Goal: Task Accomplishment & Management: Manage account settings

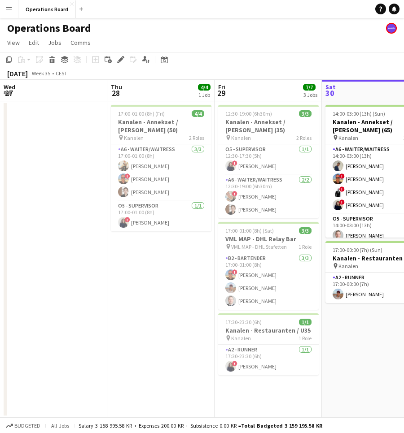
scroll to position [0, 214]
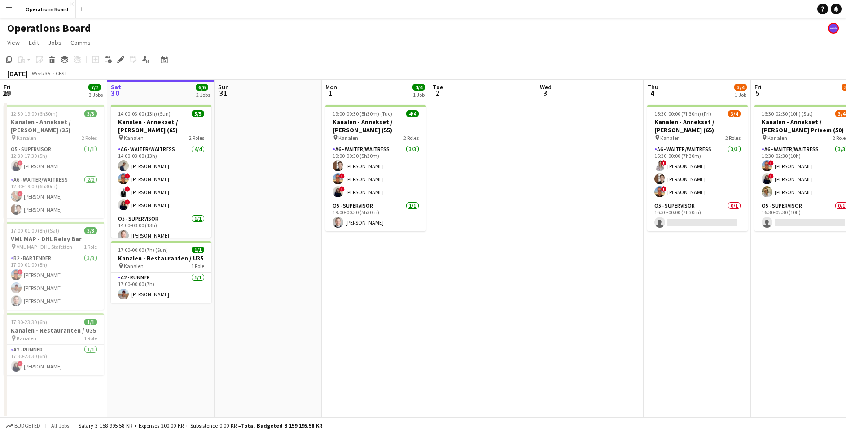
click at [331, 15] on app-navbar "Menu Boards Boards Boards All jobs Status Workforce Workforce My Workforce Recr…" at bounding box center [423, 9] width 846 height 18
click at [330, 15] on app-navbar "Menu Boards Boards Boards All jobs Status Workforce Workforce My Workforce Recr…" at bounding box center [423, 9] width 846 height 18
click at [403, 34] on div "Operations Board" at bounding box center [423, 26] width 846 height 17
click at [395, 295] on app-calendar-viewport "Wed 27 Thu 28 4/4 1 Job Fri 29 7/7 3 Jobs Sat 30 6/6 2 Jobs Sun 31 Mon 1 4/4 1 …" at bounding box center [423, 249] width 846 height 338
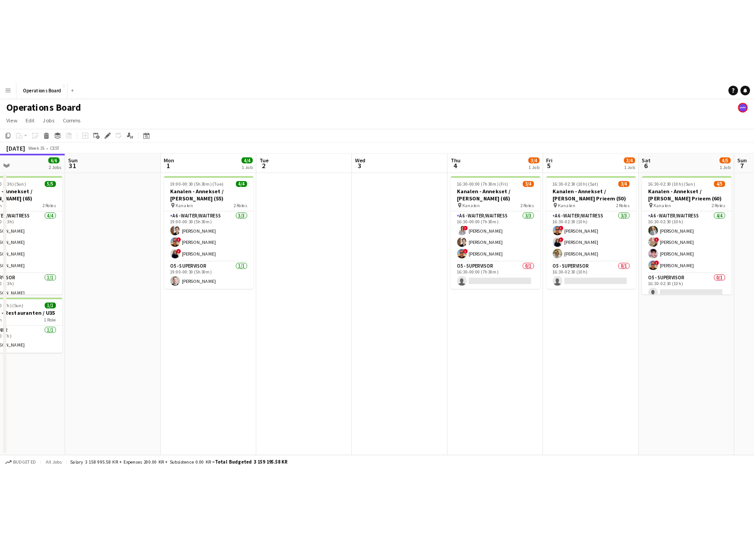
scroll to position [0, 368]
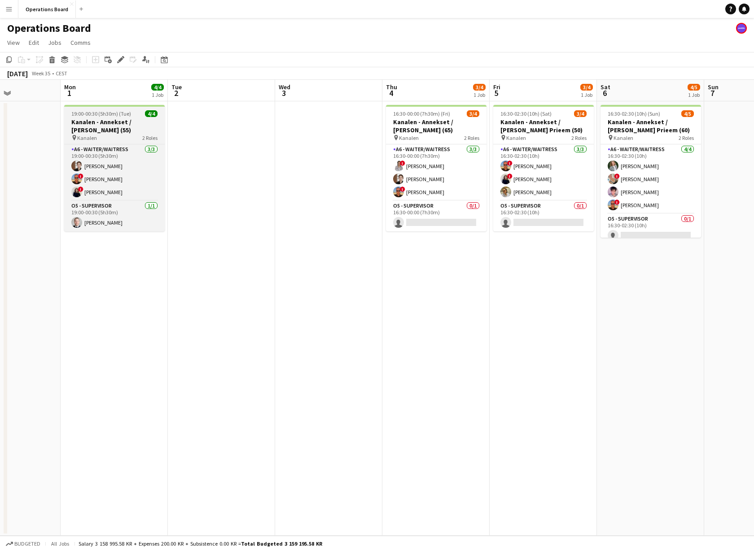
click at [124, 119] on h3 "Kanalen - Annekset / [PERSON_NAME] (55)" at bounding box center [114, 126] width 100 height 16
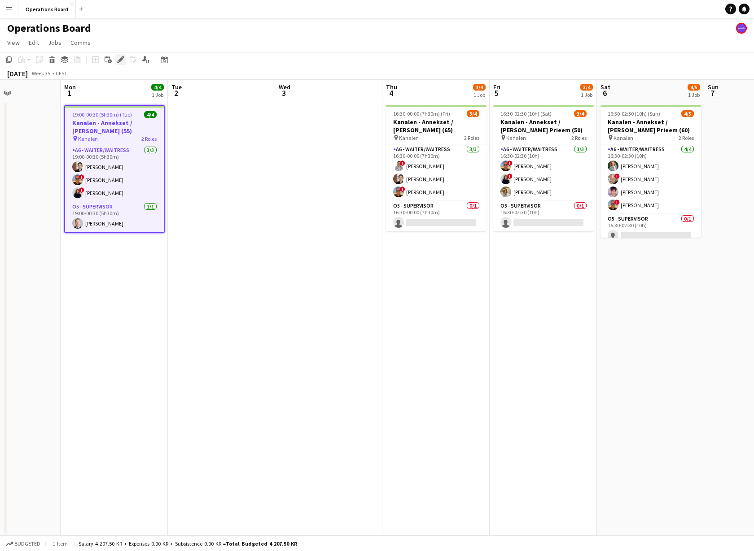
click at [121, 63] on icon "Edit" at bounding box center [120, 59] width 7 height 7
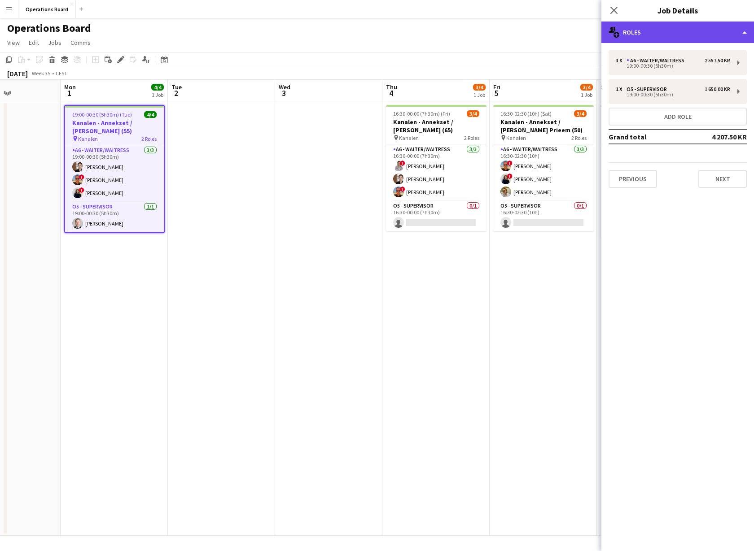
drag, startPoint x: 645, startPoint y: 24, endPoint x: 645, endPoint y: 31, distance: 7.2
click at [403, 25] on div "multiple-users-add Roles" at bounding box center [677, 33] width 153 height 22
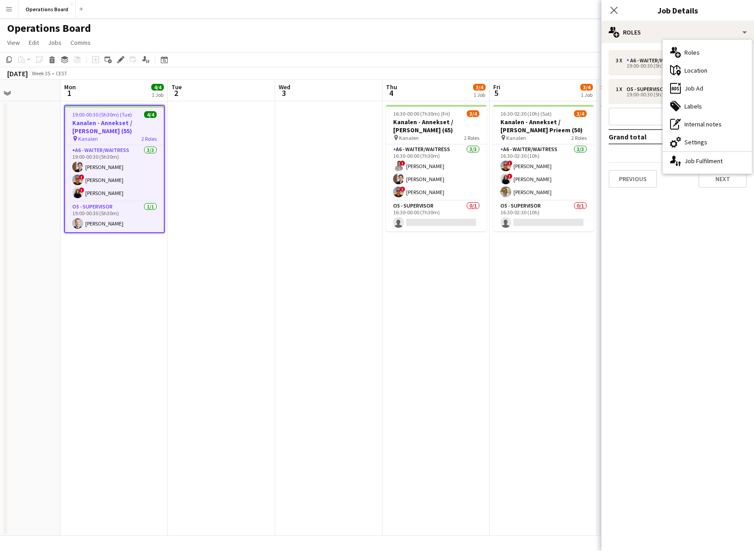
click at [403, 135] on div "cog-double-3 Settings" at bounding box center [707, 142] width 89 height 18
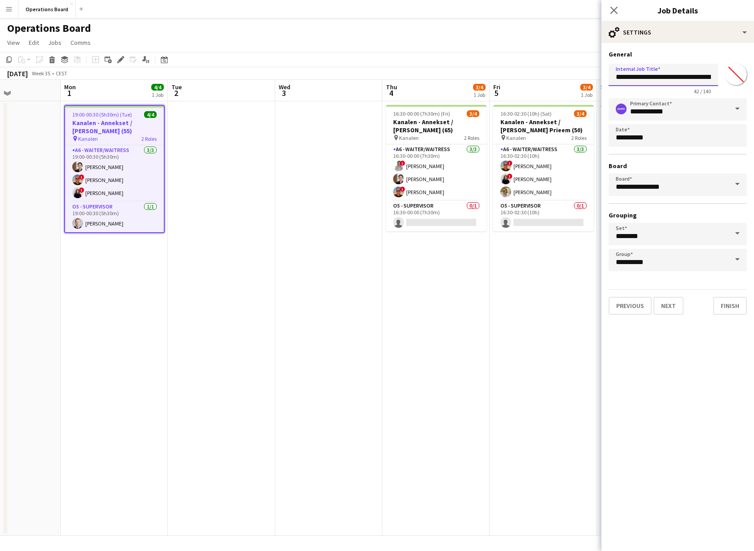
drag, startPoint x: 707, startPoint y: 77, endPoint x: 736, endPoint y: 75, distance: 29.7
click at [403, 75] on div "**********" at bounding box center [677, 77] width 138 height 35
drag, startPoint x: 707, startPoint y: 77, endPoint x: 709, endPoint y: 85, distance: 8.8
click at [403, 77] on input "**********" at bounding box center [662, 75] width 109 height 22
type input "**********"
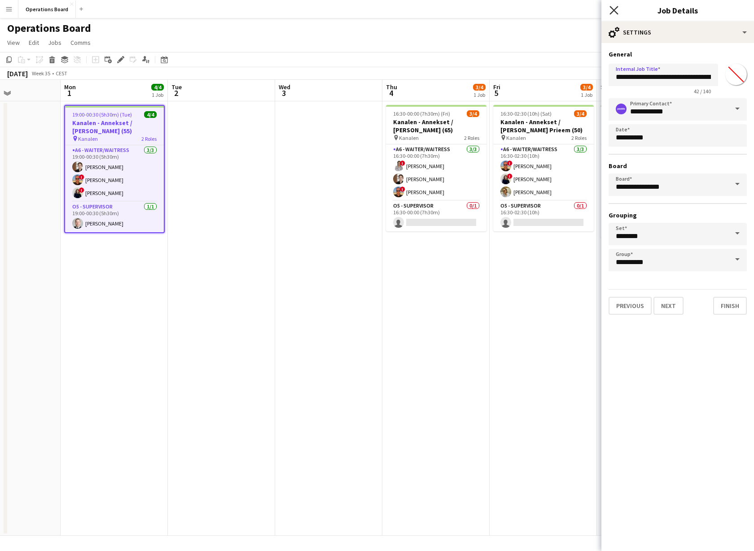
click at [403, 9] on icon "Close pop-in" at bounding box center [613, 10] width 9 height 9
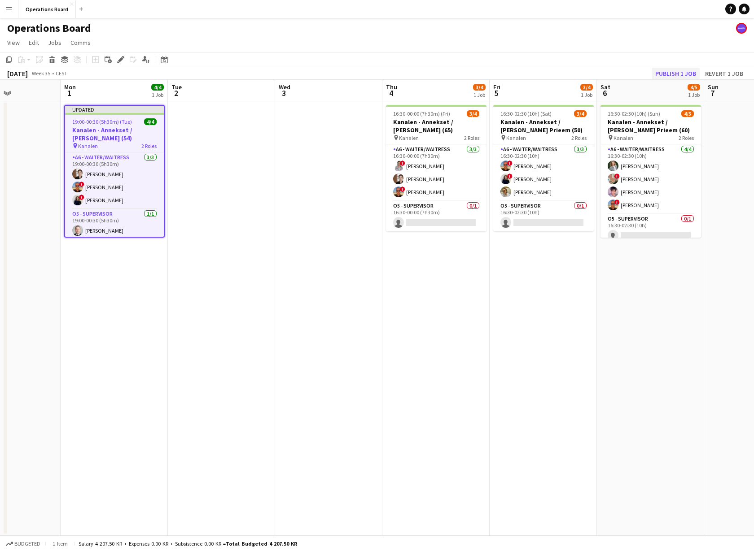
click at [403, 69] on button "Publish 1 job" at bounding box center [675, 74] width 48 height 12
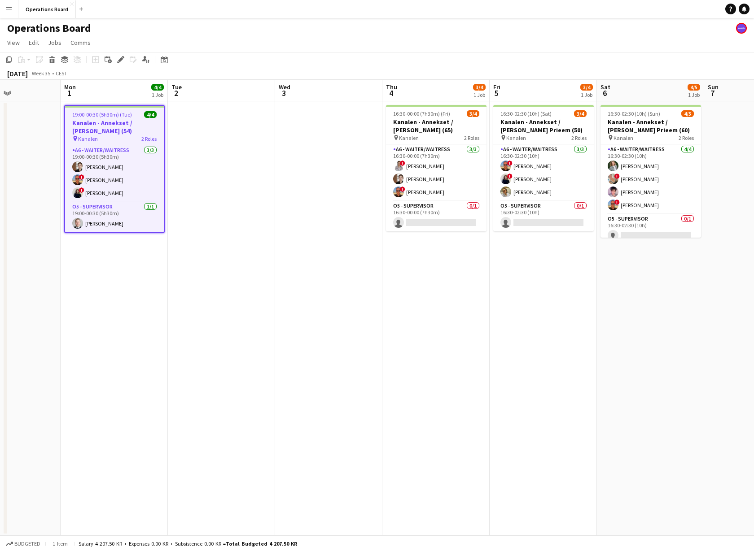
scroll to position [2, 0]
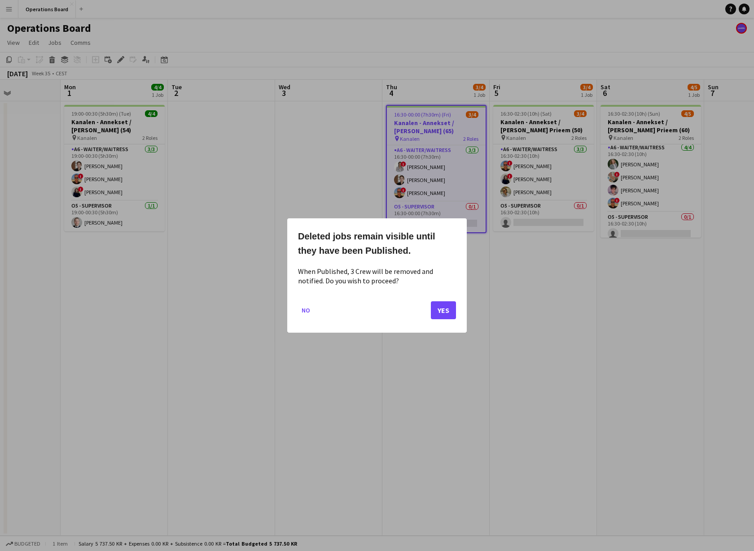
drag, startPoint x: 445, startPoint y: 308, endPoint x: 568, endPoint y: 236, distance: 142.9
click at [403, 308] on button "Yes" at bounding box center [443, 310] width 25 height 18
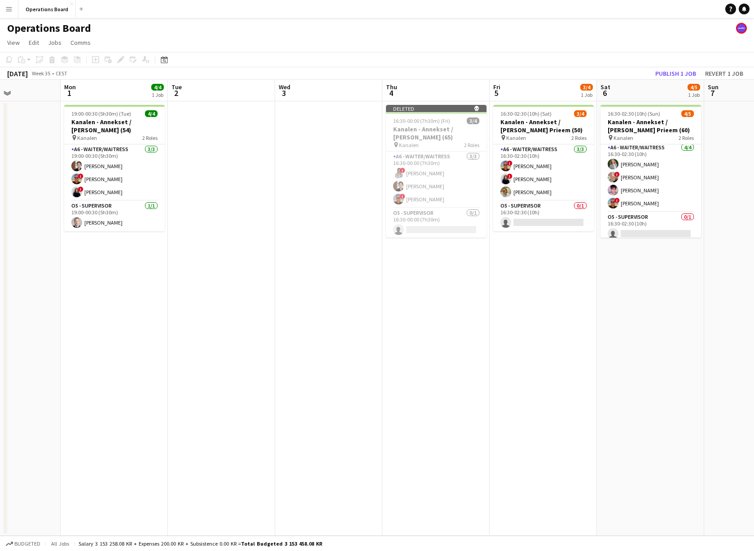
click at [403, 80] on app-board-header-date "Sat 6 4/5 1 Job" at bounding box center [650, 91] width 107 height 22
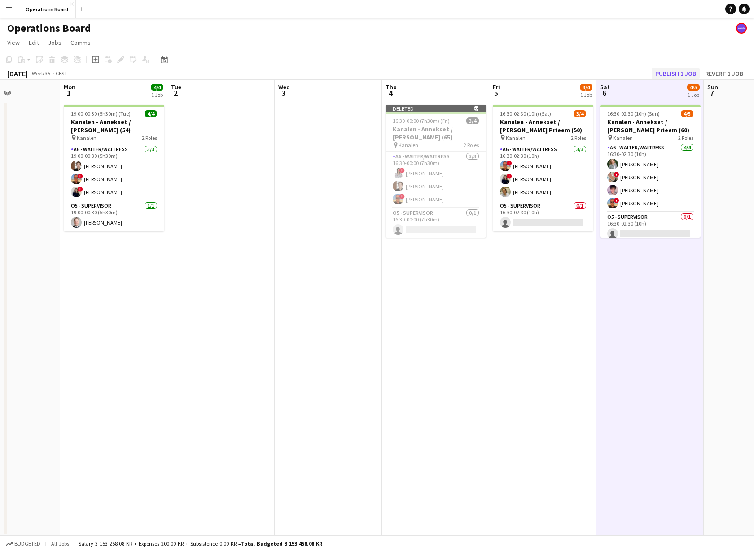
click at [403, 76] on button "Publish 1 job" at bounding box center [675, 74] width 48 height 12
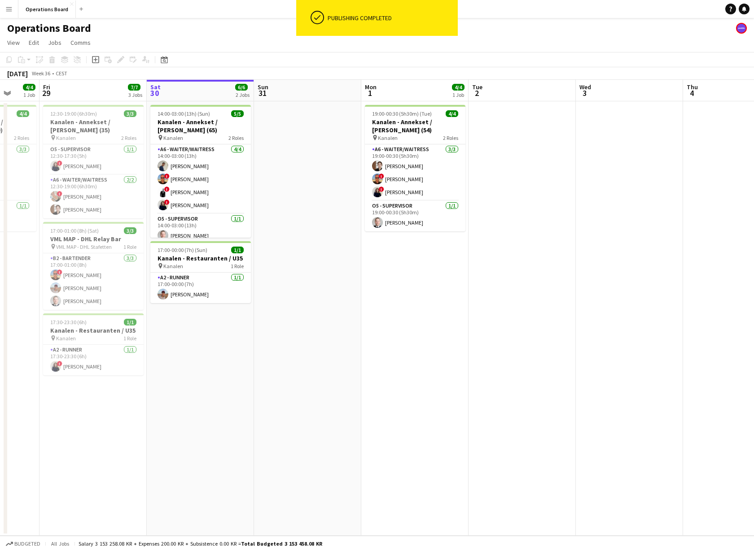
scroll to position [0, 234]
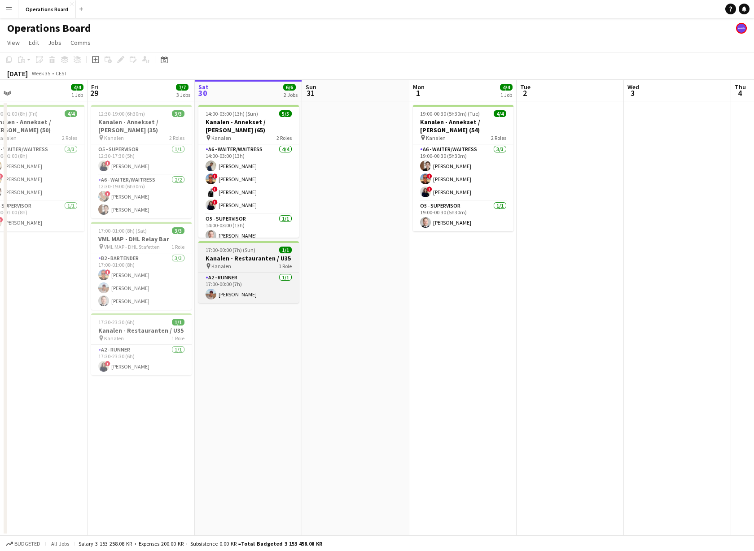
click at [232, 261] on h3 "Kanalen - Restauranten / U35" at bounding box center [248, 258] width 100 height 8
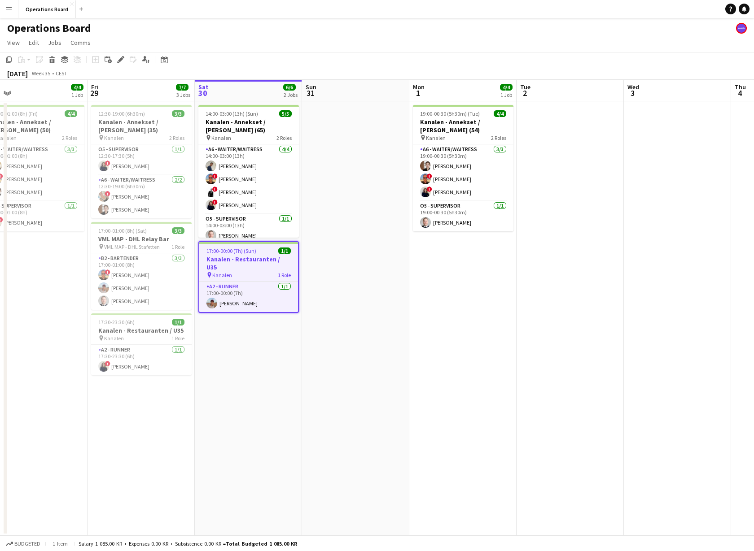
click at [403, 260] on app-date-cell "19:00-00:30 (5h30m) (Tue) 4/4 Kanalen - Annekset / [PERSON_NAME] (54) pin Kanal…" at bounding box center [462, 318] width 107 height 435
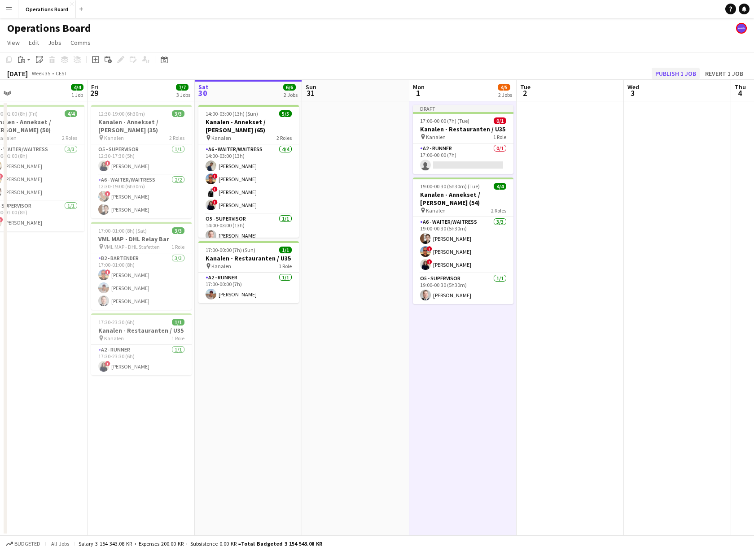
click at [403, 72] on button "Publish 1 job" at bounding box center [675, 74] width 48 height 12
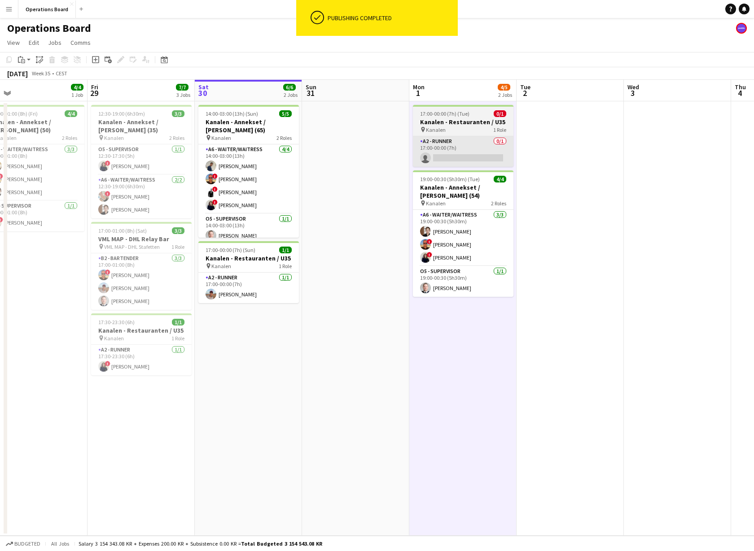
click at [403, 157] on app-card-role "A2 - RUNNER 0/1 17:00-00:00 (7h) single-neutral-actions" at bounding box center [463, 151] width 100 height 31
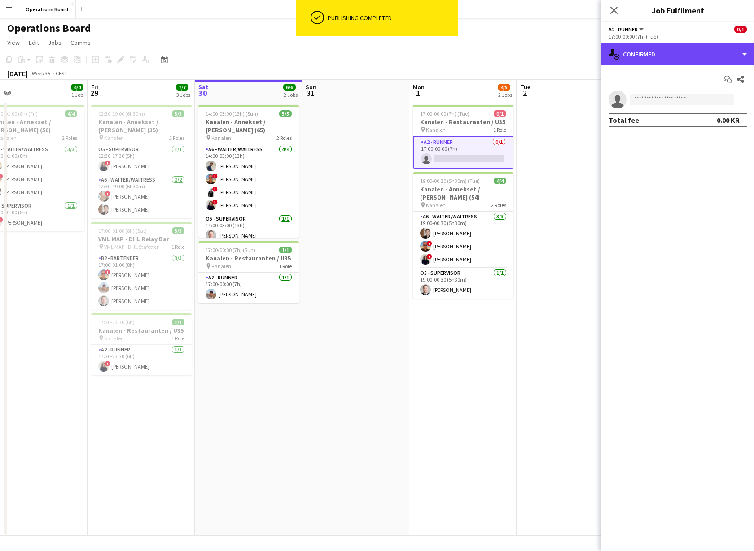
click at [403, 55] on div "single-neutral-actions-check-2 Confirmed" at bounding box center [677, 55] width 153 height 22
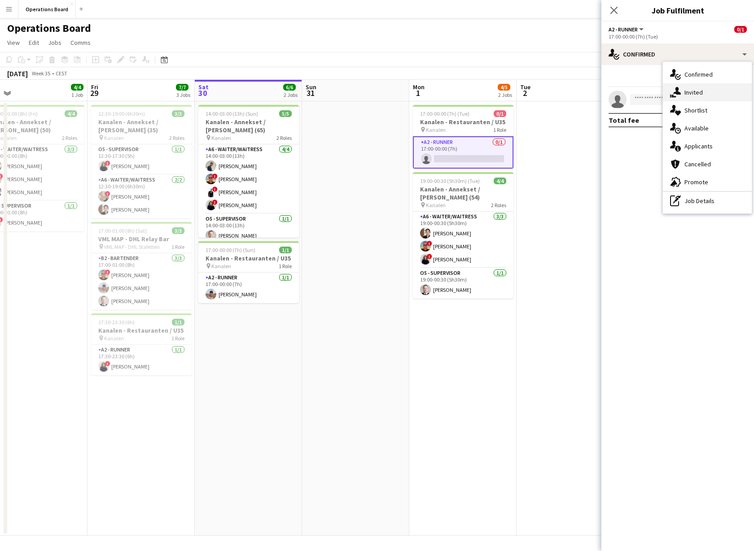
click at [403, 91] on div "single-neutral-actions-share-1 Invited" at bounding box center [707, 92] width 89 height 18
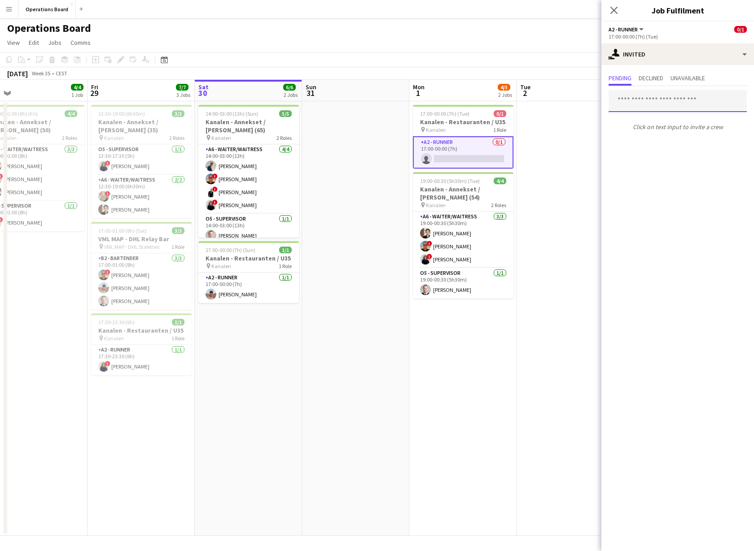
click at [403, 100] on input "text" at bounding box center [677, 101] width 138 height 22
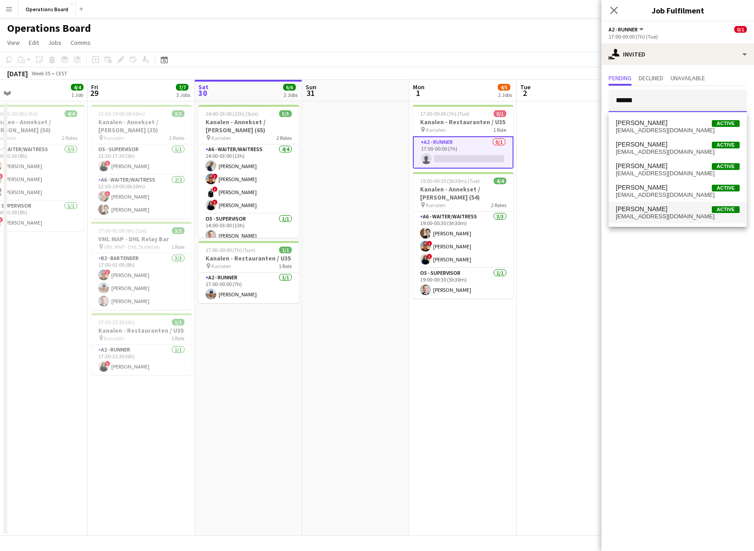
type input "******"
click at [403, 215] on span "[EMAIL_ADDRESS][DOMAIN_NAME]" at bounding box center [677, 216] width 124 height 7
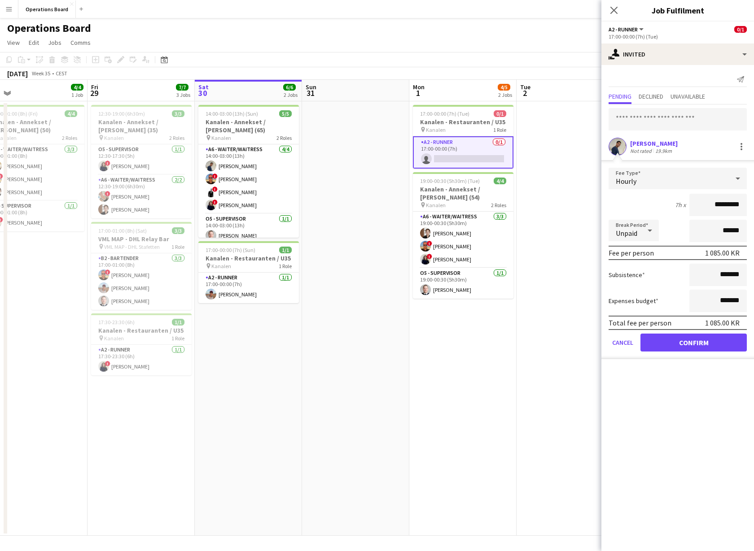
click at [403, 348] on button "Confirm" at bounding box center [693, 343] width 106 height 18
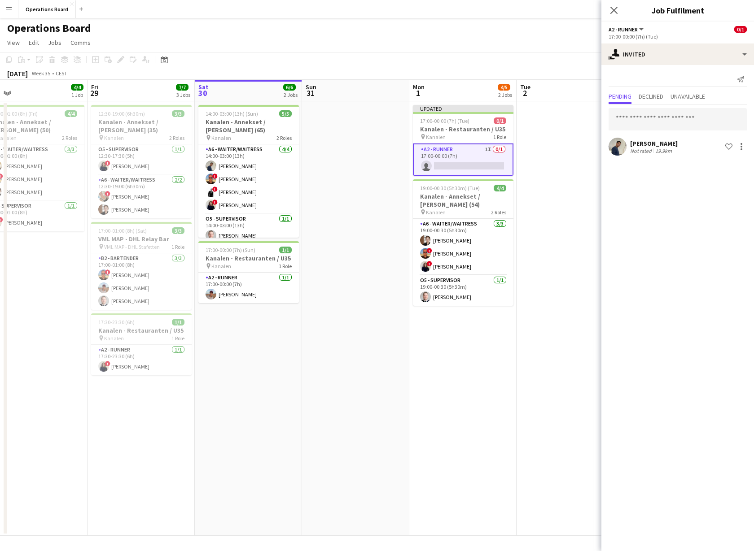
drag, startPoint x: 612, startPoint y: 12, endPoint x: 670, endPoint y: 74, distance: 85.1
click at [403, 12] on icon at bounding box center [613, 10] width 7 height 7
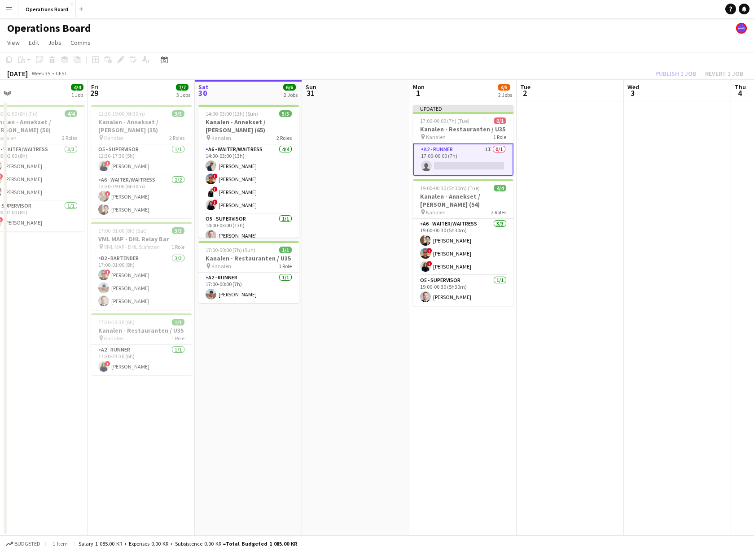
click at [403, 75] on div "Publish 1 job Revert 1 job" at bounding box center [698, 74] width 109 height 12
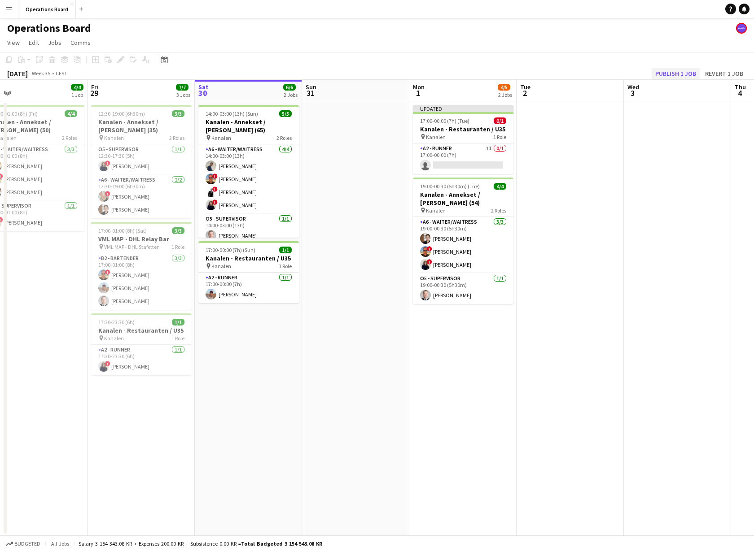
click at [403, 74] on button "Publish 1 job" at bounding box center [675, 74] width 48 height 12
click at [403, 275] on app-date-cell at bounding box center [677, 318] width 107 height 435
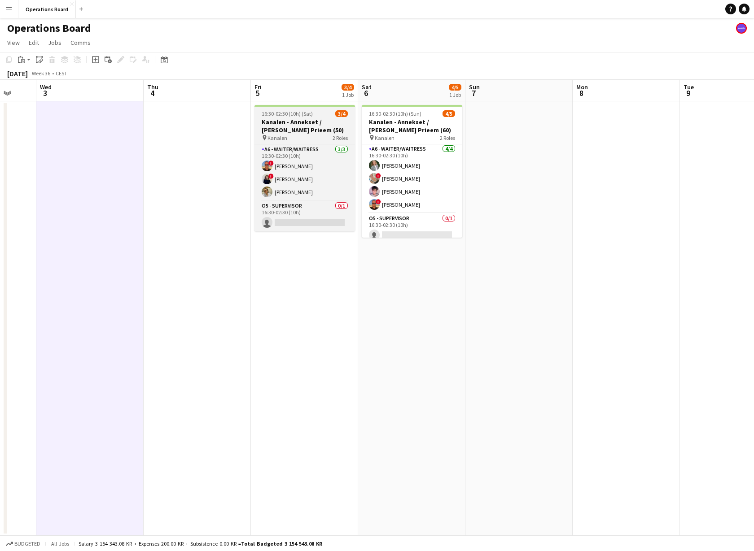
scroll to position [0, 393]
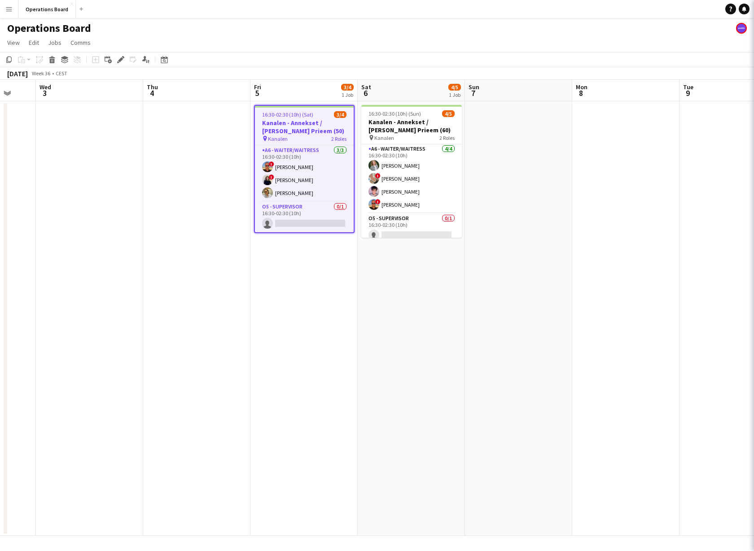
type input "*******"
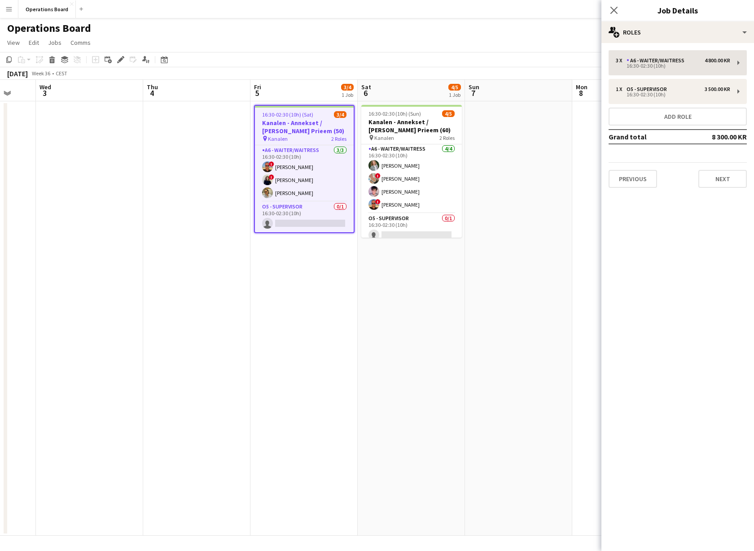
scroll to position [0, 0]
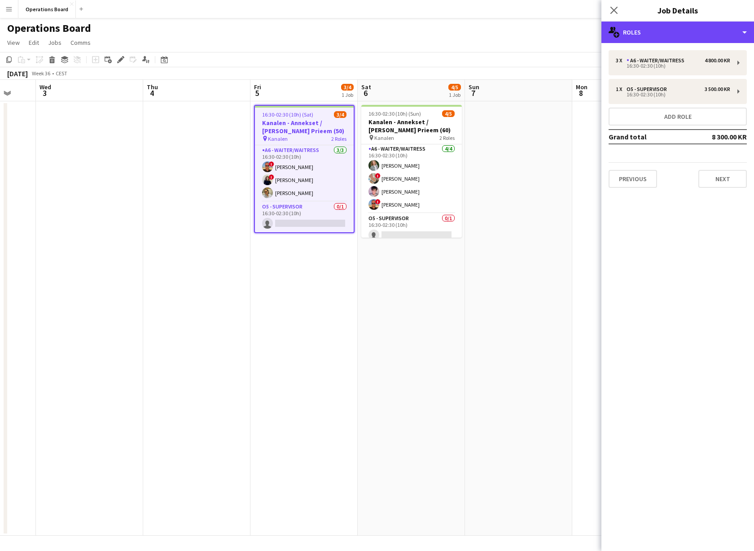
drag, startPoint x: 675, startPoint y: 29, endPoint x: 696, endPoint y: 57, distance: 34.6
click at [403, 29] on div "multiple-users-add Roles" at bounding box center [677, 33] width 153 height 22
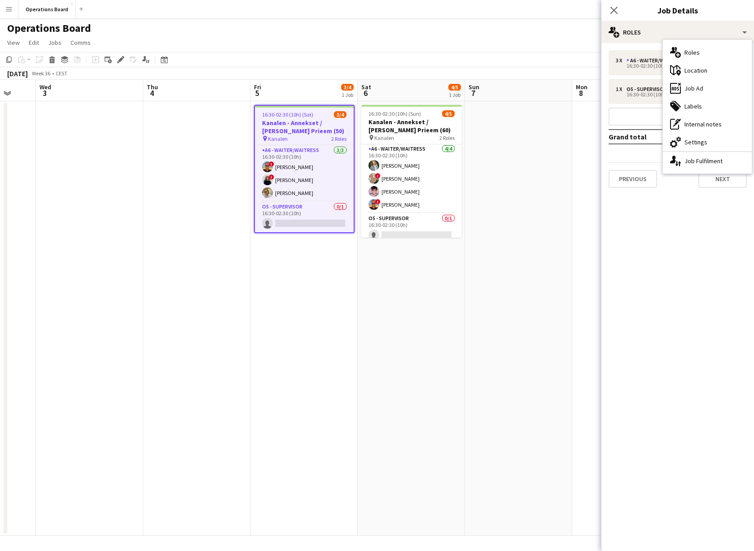
click at [403, 140] on div "cog-double-3 Settings" at bounding box center [707, 142] width 89 height 18
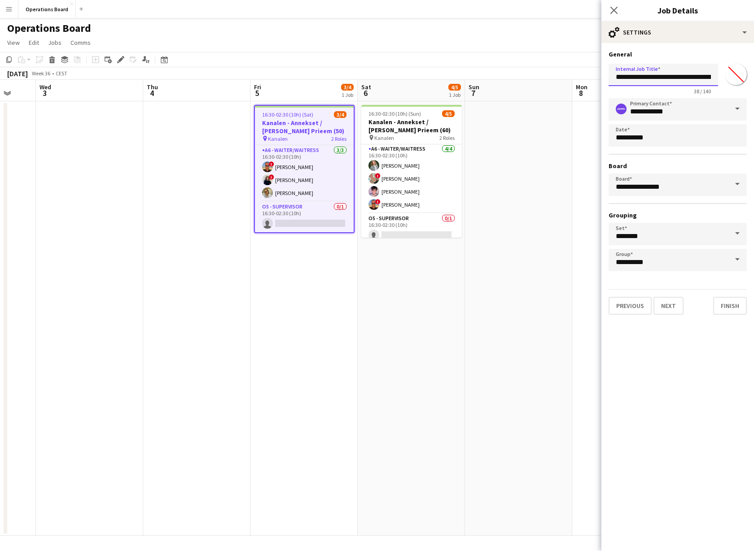
drag, startPoint x: 692, startPoint y: 74, endPoint x: 712, endPoint y: 78, distance: 20.1
click at [403, 76] on div "**********" at bounding box center [677, 77] width 138 height 35
click at [403, 78] on input "**********" at bounding box center [662, 75] width 109 height 22
type input "**********"
click at [403, 14] on icon "Close pop-in" at bounding box center [613, 10] width 9 height 9
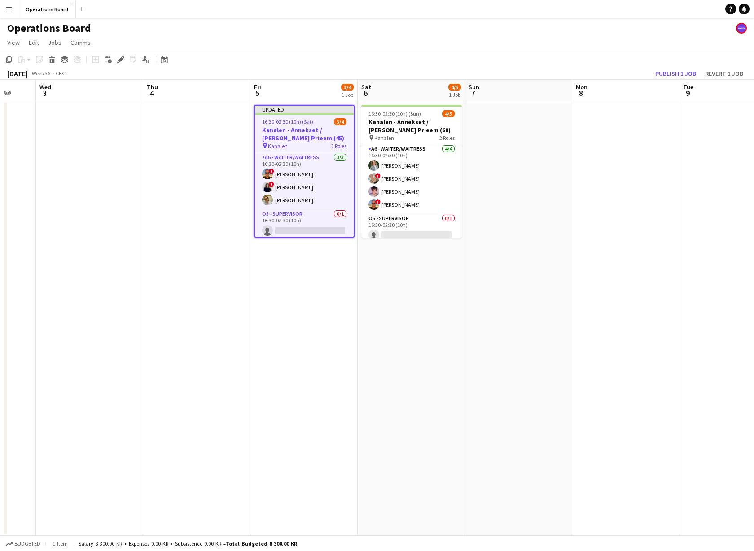
drag, startPoint x: 691, startPoint y: 70, endPoint x: 682, endPoint y: 43, distance: 28.4
click at [403, 70] on button "Publish 1 job" at bounding box center [675, 74] width 48 height 12
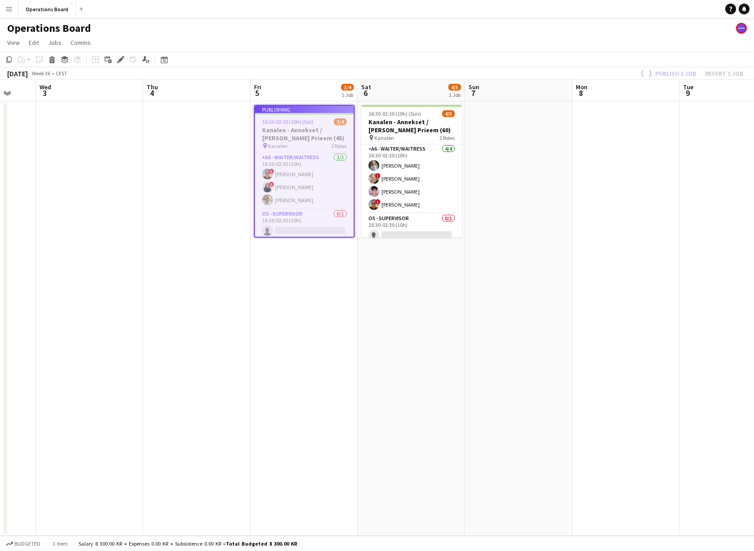
click at [403, 34] on div "Operations Board" at bounding box center [377, 26] width 754 height 17
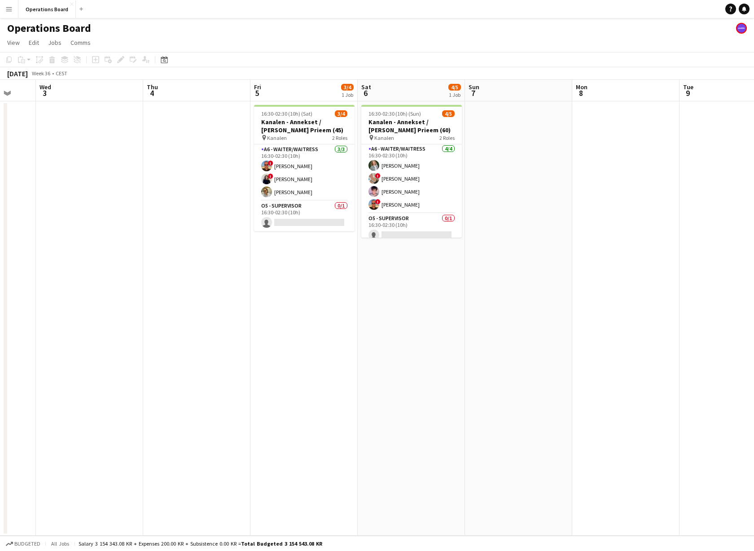
click at [403, 375] on app-date-cell at bounding box center [625, 318] width 107 height 435
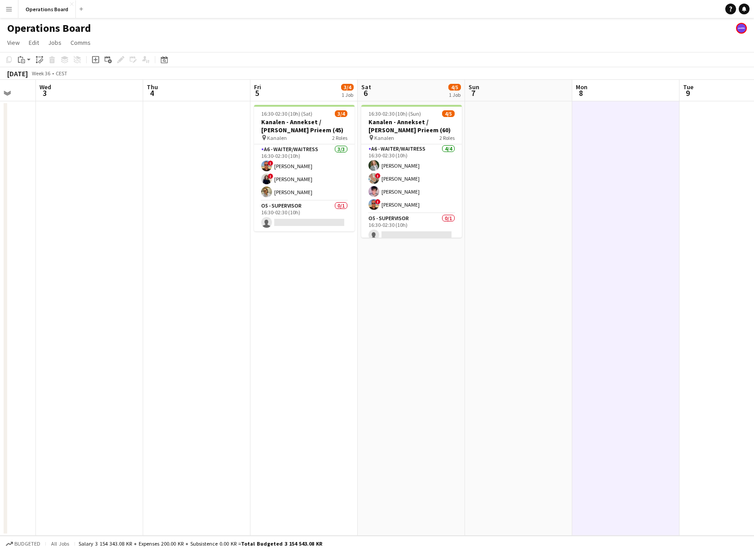
drag, startPoint x: 640, startPoint y: 375, endPoint x: 704, endPoint y: 390, distance: 65.4
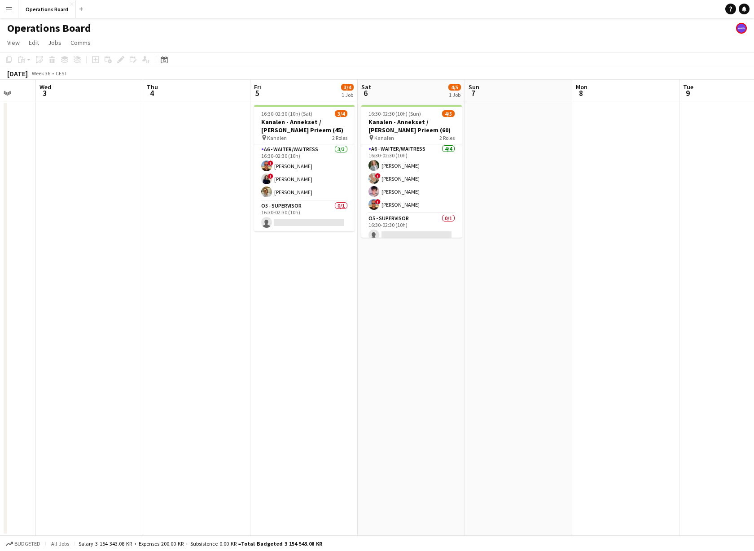
scroll to position [0, 392]
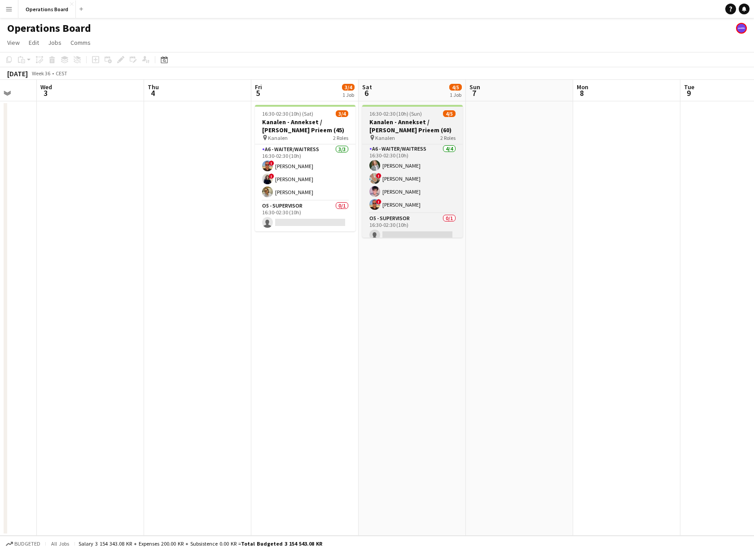
click at [403, 130] on h3 "Kanalen - Annekset / [PERSON_NAME] Prieem (60)" at bounding box center [412, 126] width 100 height 16
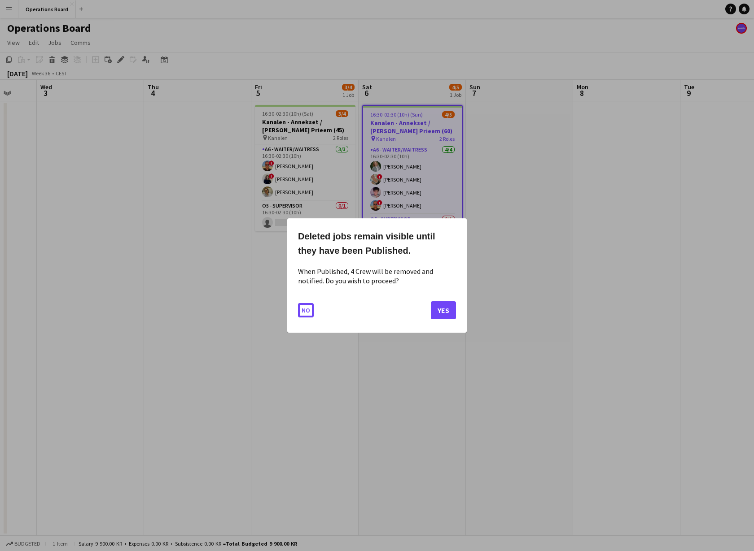
scroll to position [0, 0]
click at [403, 305] on button "Yes" at bounding box center [443, 310] width 25 height 18
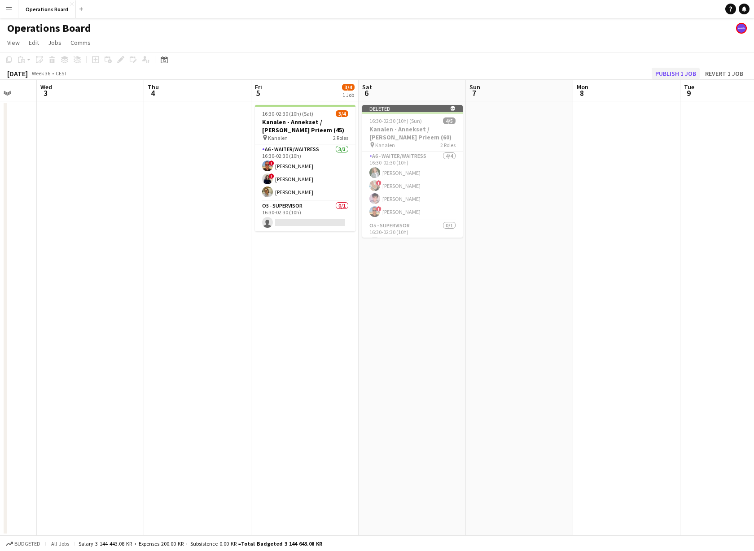
click at [403, 77] on button "Publish 1 job" at bounding box center [675, 74] width 48 height 12
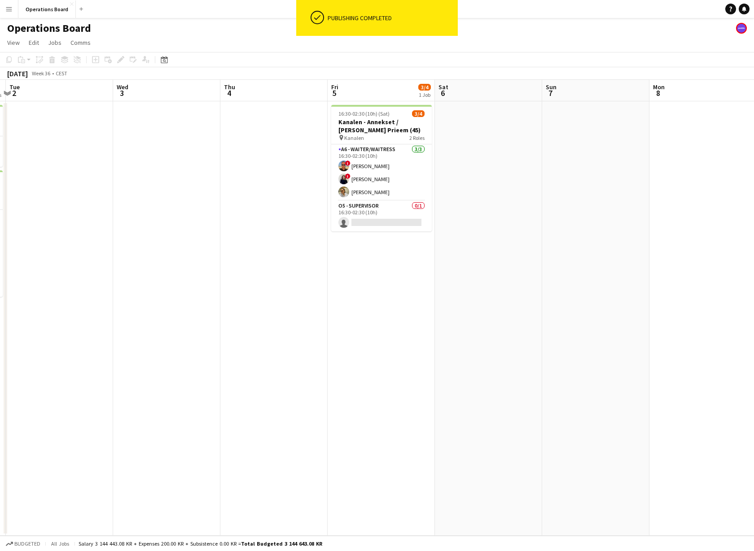
drag, startPoint x: 287, startPoint y: 361, endPoint x: 363, endPoint y: 359, distance: 76.3
click at [363, 359] on app-calendar-viewport "Fri 29 7/7 3 Jobs Sat 30 6/6 2 Jobs Sun 31 Mon 1 4/5 2 Jobs Tue 2 Wed 3 Thu 4 F…" at bounding box center [377, 308] width 754 height 456
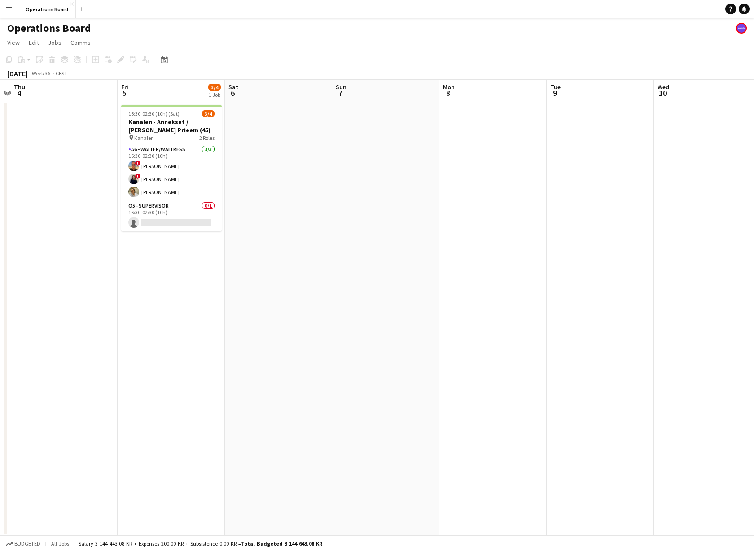
drag, startPoint x: 537, startPoint y: 180, endPoint x: 325, endPoint y: 176, distance: 211.3
click at [325, 176] on app-calendar-viewport "Sun 31 Mon 1 4/5 2 Jobs Tue 2 Wed 3 Thu 4 Fri 5 3/4 1 Job Sat 6 Sun 7 Mon 8 Tue…" at bounding box center [377, 308] width 754 height 456
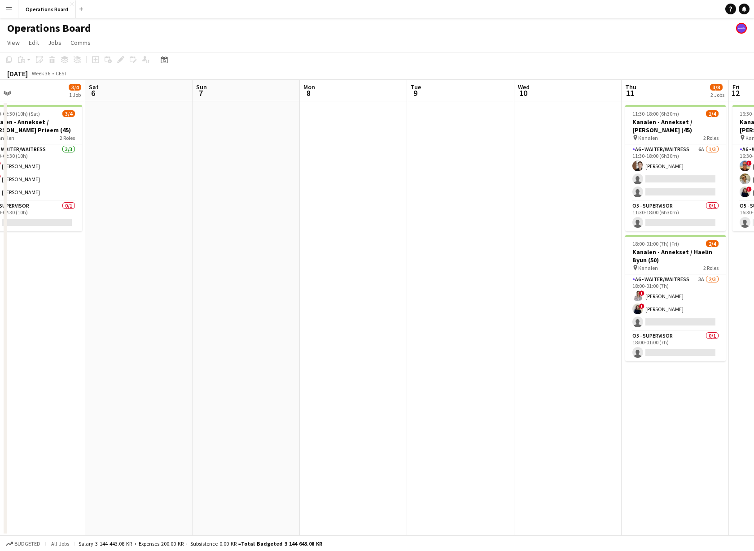
drag, startPoint x: 382, startPoint y: 170, endPoint x: 239, endPoint y: 176, distance: 143.2
click at [236, 178] on app-calendar-viewport "Tue 2 Wed 3 Thu 4 Fri 5 3/4 1 Job Sat 6 Sun 7 Mon 8 Tue 9 Wed 10 Thu 11 3/8 2 J…" at bounding box center [377, 308] width 754 height 456
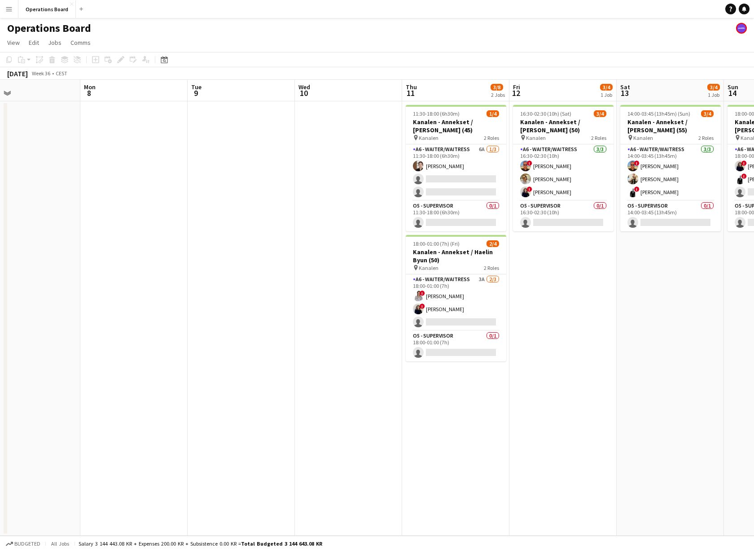
drag, startPoint x: 263, startPoint y: 179, endPoint x: 166, endPoint y: 177, distance: 97.4
click at [101, 188] on app-calendar-viewport "Fri 5 3/4 1 Job Sat 6 Sun 7 Mon 8 Tue 9 Wed 10 Thu 11 3/8 2 Jobs Fri 12 3/4 1 J…" at bounding box center [377, 308] width 754 height 456
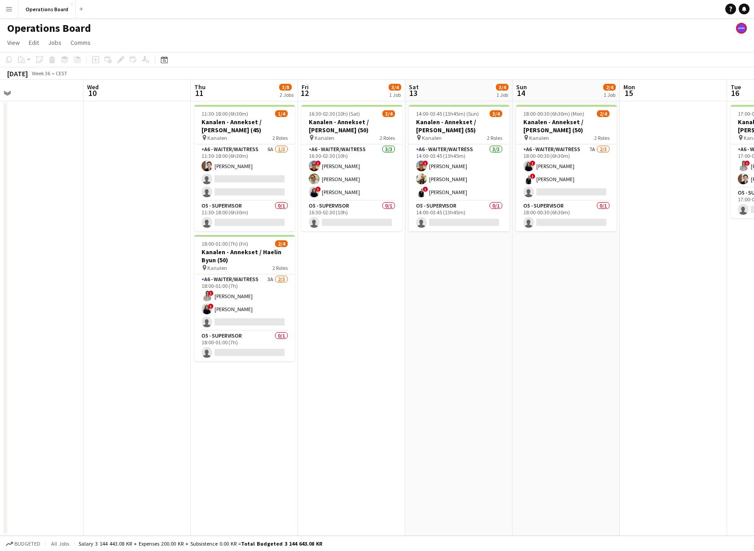
scroll to position [0, 454]
drag, startPoint x: 546, startPoint y: 270, endPoint x: 391, endPoint y: 275, distance: 154.9
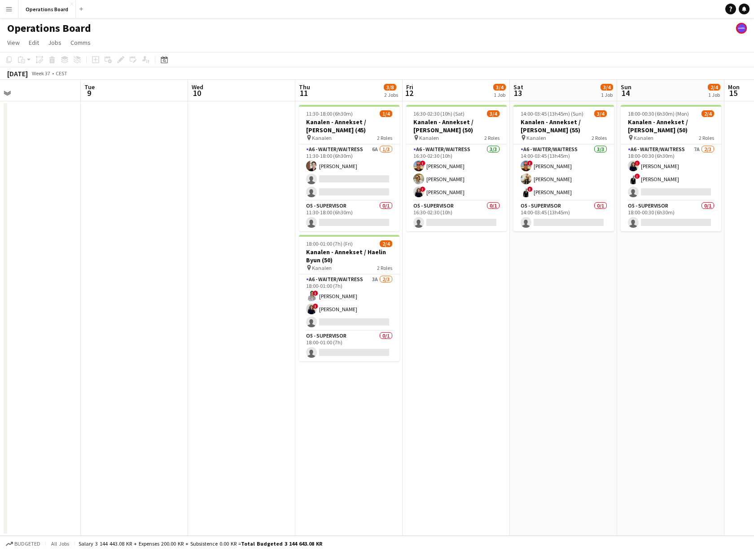
drag, startPoint x: 621, startPoint y: 285, endPoint x: 875, endPoint y: 258, distance: 255.3
click at [403, 258] on html "Menu Boards Boards Boards All jobs Status Workforce Workforce My Workforce Recr…" at bounding box center [377, 275] width 754 height 551
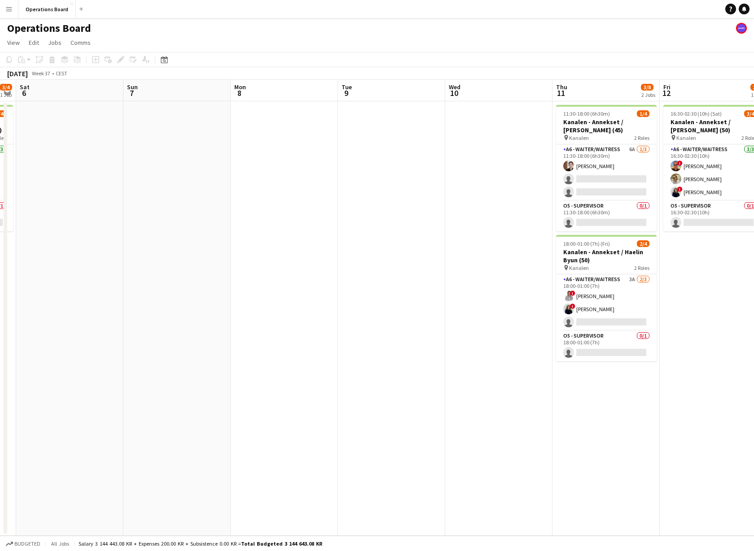
drag, startPoint x: 178, startPoint y: 305, endPoint x: 558, endPoint y: 294, distance: 380.1
click at [403, 292] on app-calendar-viewport "Thu 4 Fri 5 3/4 1 Job Sat 6 Sun 7 Mon 8 Tue 9 Wed 10 Thu 11 3/8 2 Jobs Fri 12 3…" at bounding box center [377, 308] width 754 height 456
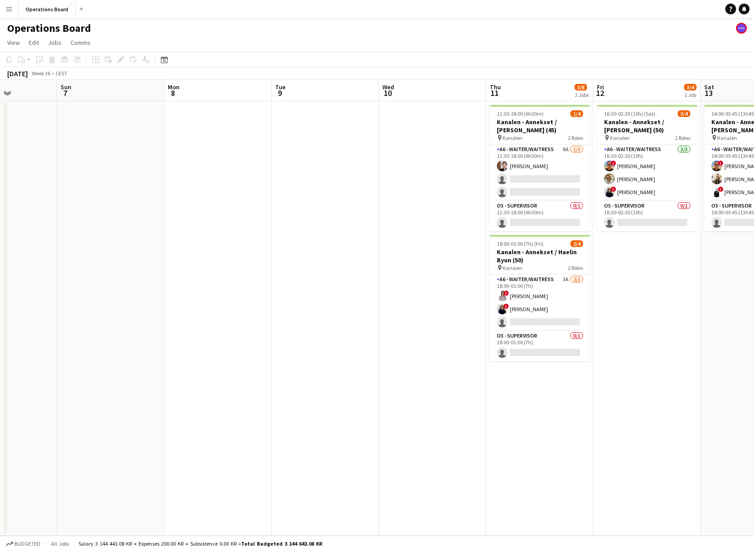
drag, startPoint x: 332, startPoint y: 314, endPoint x: 493, endPoint y: 303, distance: 160.5
click at [403, 303] on app-calendar-viewport "Thu 4 Fri 5 3/4 1 Job Sat 6 Sun 7 Mon 8 Tue 9 Wed 10 Thu 11 3/8 2 Jobs Fri 12 3…" at bounding box center [377, 308] width 754 height 456
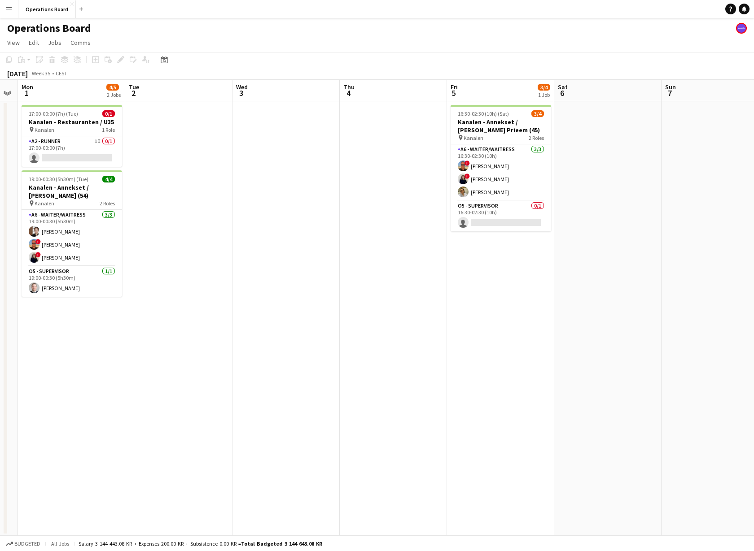
drag, startPoint x: 462, startPoint y: 299, endPoint x: 648, endPoint y: 292, distance: 185.4
click at [403, 292] on app-calendar-viewport "Sat 30 6/6 2 Jobs Sun 31 Mon 1 4/5 2 Jobs Tue 2 Wed 3 Thu 4 Fri 5 3/4 1 Job Sat…" at bounding box center [377, 308] width 754 height 456
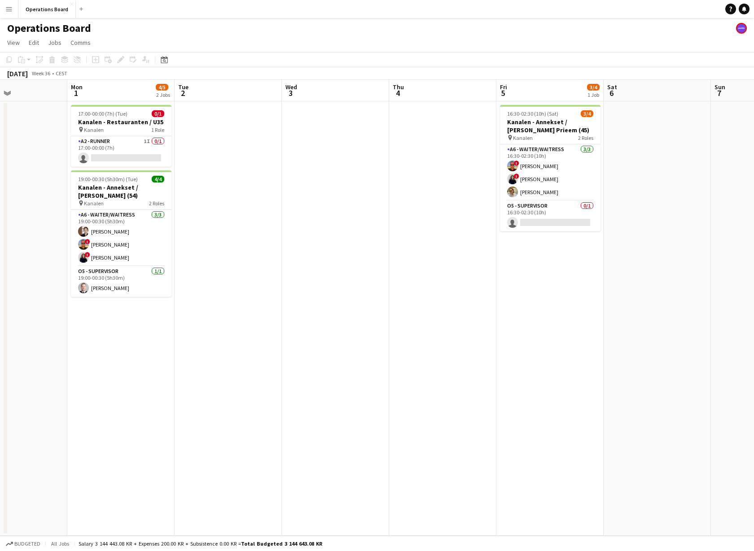
scroll to position [0, 253]
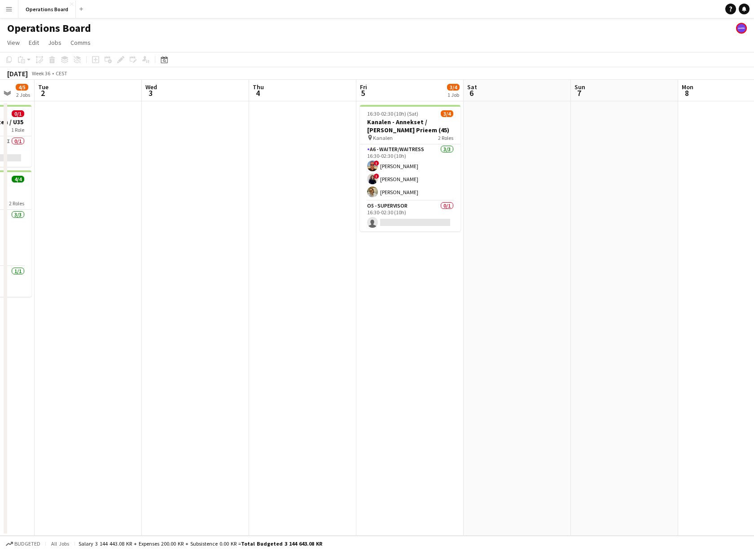
drag, startPoint x: 526, startPoint y: 293, endPoint x: 450, endPoint y: 334, distance: 85.7
click at [403, 336] on app-calendar-viewport "Fri 29 7/7 3 Jobs Sat 30 6/6 2 Jobs Sun 31 Mon 1 4/5 2 Jobs Tue 2 Wed 3 Thu 4 F…" at bounding box center [377, 308] width 754 height 456
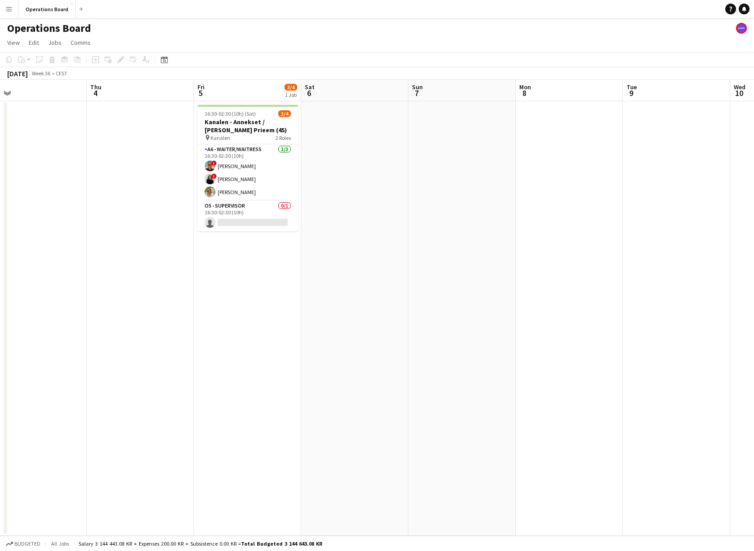
drag, startPoint x: 423, startPoint y: 341, endPoint x: 276, endPoint y: 356, distance: 147.5
click at [276, 356] on app-calendar-viewport "Sun 31 Mon 1 4/5 2 Jobs Tue 2 Wed 3 Thu 4 Fri 5 3/4 1 Job Sat 6 Sun 7 Mon 8 Tue…" at bounding box center [377, 308] width 754 height 456
drag, startPoint x: 458, startPoint y: 231, endPoint x: 585, endPoint y: 211, distance: 127.6
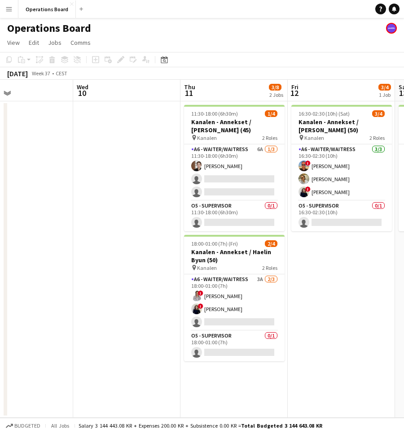
scroll to position [0, 375]
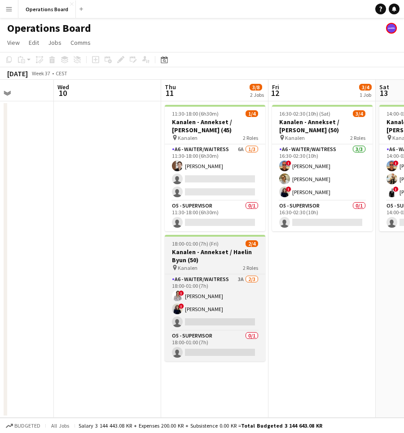
click at [208, 265] on div "pin Kanalen 2 Roles" at bounding box center [215, 267] width 100 height 7
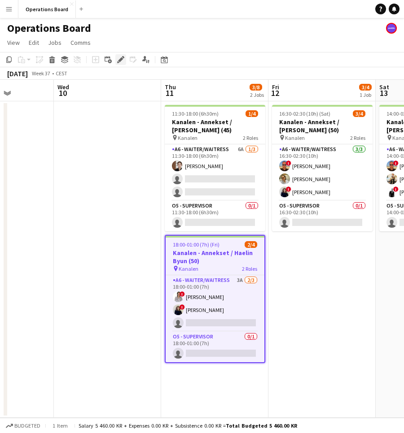
click at [119, 59] on icon "Edit" at bounding box center [120, 59] width 7 height 7
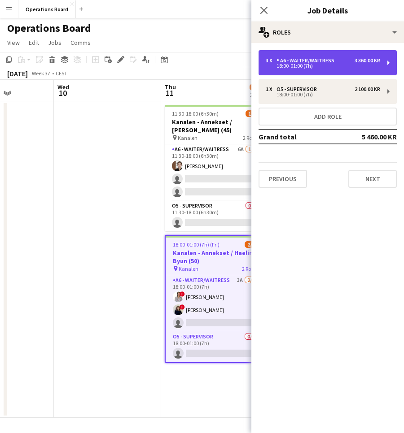
click at [297, 70] on div "3 x A6 - WAITER/WAITRESS 3 360.00 KR 18:00-01:00 (7h)" at bounding box center [327, 62] width 138 height 25
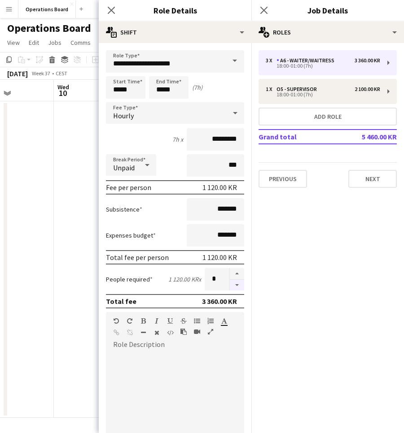
type input "*"
click at [269, 10] on app-icon "Close pop-in" at bounding box center [263, 10] width 13 height 13
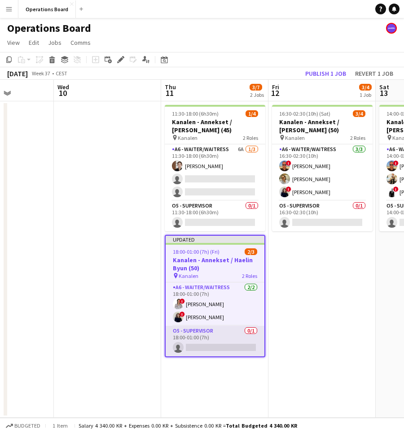
click at [219, 336] on app-card-role "O5 - SUPERVISOR 0/1 18:00-01:00 (7h) single-neutral-actions" at bounding box center [215, 341] width 99 height 31
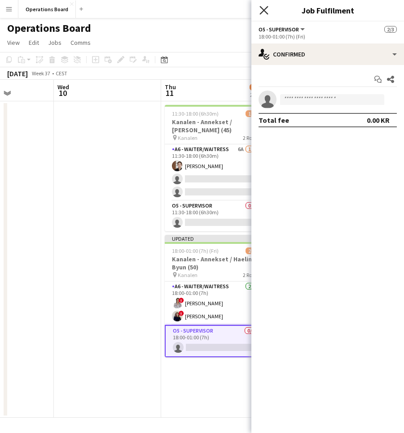
click at [264, 9] on icon at bounding box center [263, 10] width 9 height 9
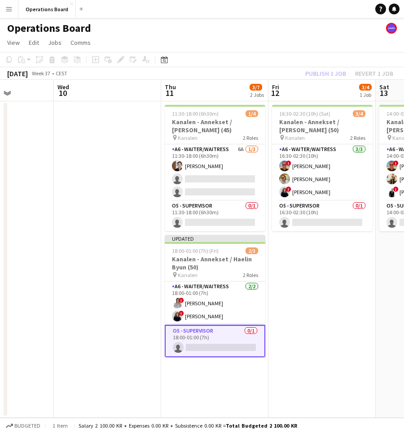
click at [327, 71] on div "Publish 1 job Revert 1 job" at bounding box center [348, 74] width 109 height 12
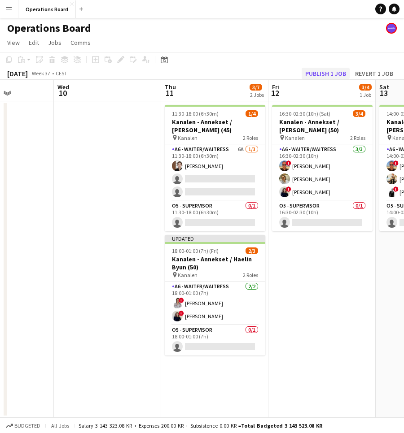
click at [322, 71] on button "Publish 1 job" at bounding box center [325, 74] width 48 height 12
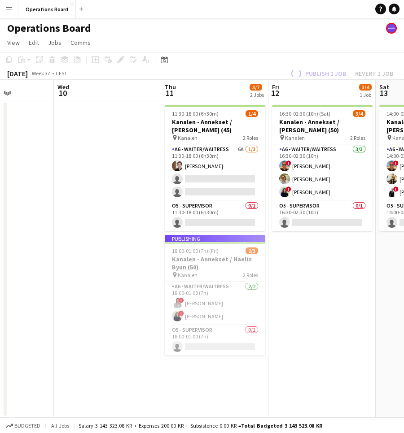
click at [301, 39] on app-page-menu "View Day view expanded Day view collapsed Month view Date picker Jump to [DATE]…" at bounding box center [202, 43] width 404 height 17
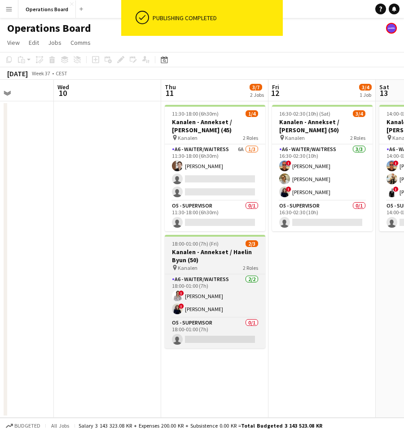
click at [200, 251] on h3 "Kanalen - Annekset / Haelin Byun (50)" at bounding box center [215, 256] width 100 height 16
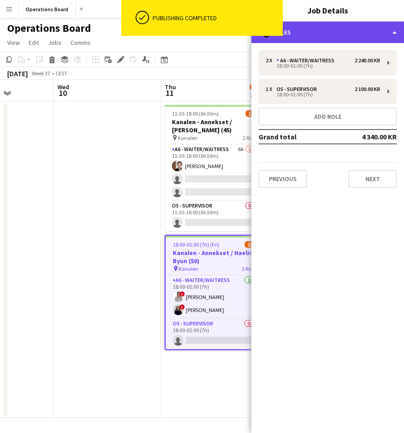
click at [358, 28] on div "multiple-users-add Roles" at bounding box center [327, 33] width 153 height 22
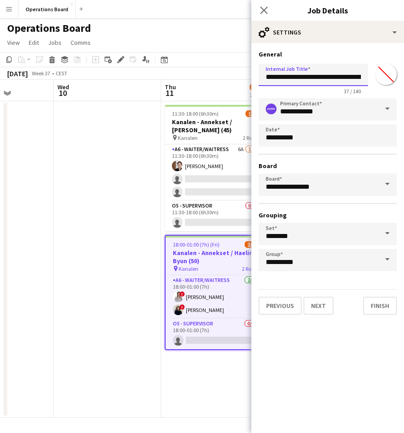
drag, startPoint x: 335, startPoint y: 79, endPoint x: 396, endPoint y: 80, distance: 60.6
click at [396, 80] on div "**********" at bounding box center [327, 77] width 138 height 35
click at [357, 79] on input "**********" at bounding box center [312, 75] width 109 height 22
type input "**********"
click at [263, 12] on icon "Close pop-in" at bounding box center [263, 10] width 9 height 9
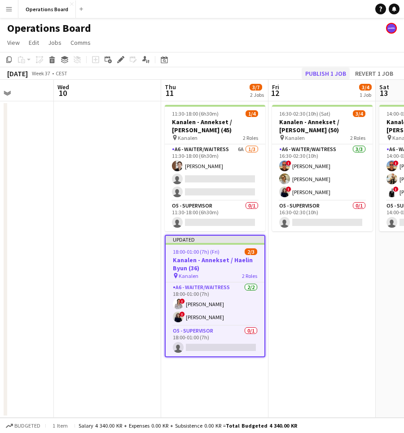
click at [332, 79] on button "Publish 1 job" at bounding box center [325, 74] width 48 height 12
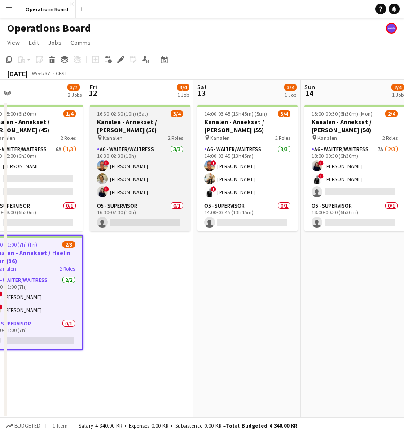
click at [156, 127] on h3 "Kanalen - Annekset / [PERSON_NAME] (50)" at bounding box center [140, 126] width 100 height 16
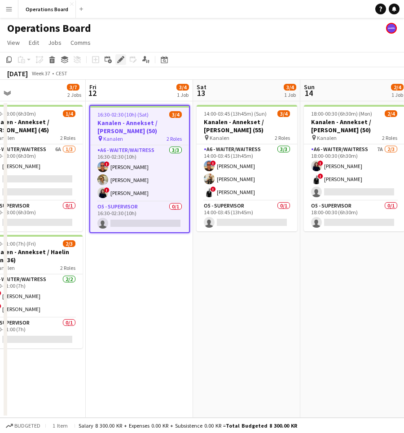
click at [120, 60] on icon at bounding box center [120, 59] width 5 height 5
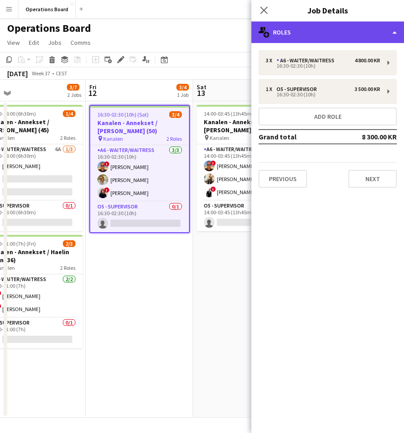
click at [355, 39] on div "multiple-users-add Roles" at bounding box center [327, 33] width 153 height 22
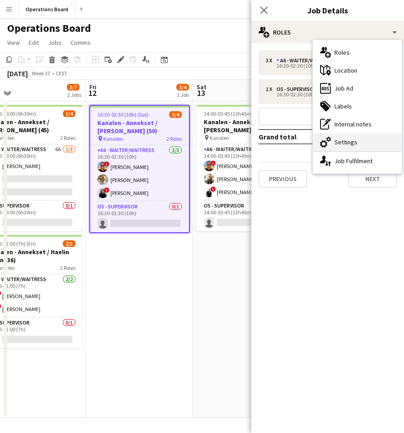
click at [355, 147] on div "cog-double-3 Settings" at bounding box center [357, 142] width 89 height 18
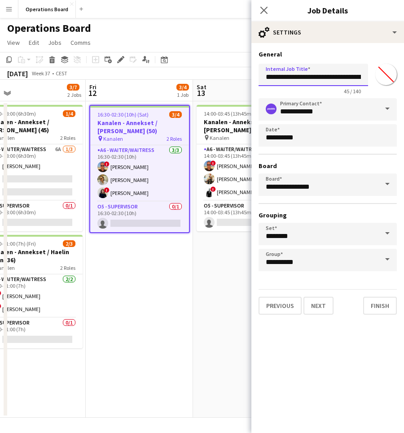
drag, startPoint x: 339, startPoint y: 80, endPoint x: 384, endPoint y: 82, distance: 45.3
click at [384, 82] on div "**********" at bounding box center [327, 77] width 138 height 35
click at [356, 81] on input "**********" at bounding box center [312, 75] width 109 height 22
type input "**********"
click at [266, 10] on icon "Close pop-in" at bounding box center [263, 10] width 9 height 9
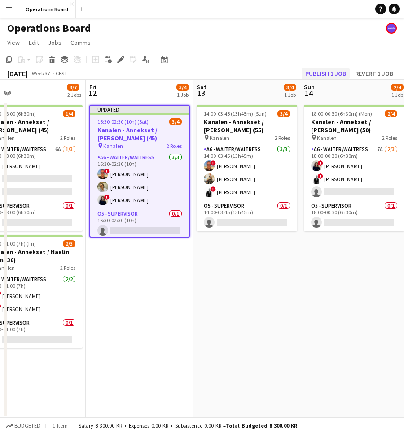
click at [329, 78] on button "Publish 1 job" at bounding box center [325, 74] width 48 height 12
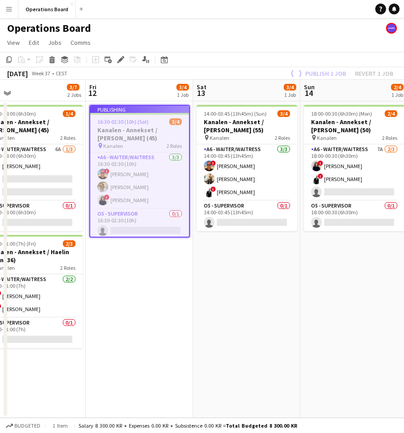
click at [295, 32] on div "Operations Board" at bounding box center [202, 26] width 404 height 17
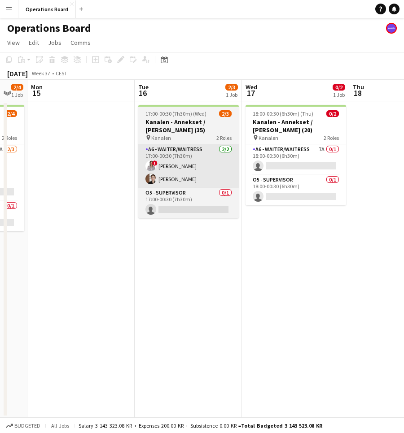
scroll to position [0, 302]
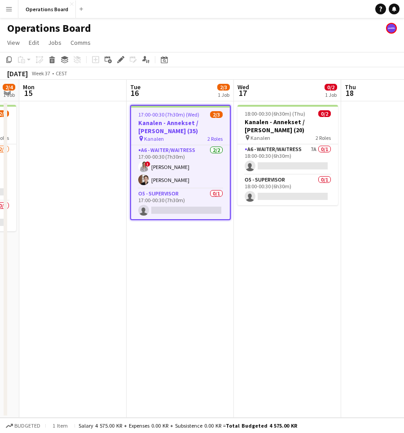
click at [65, 174] on app-date-cell at bounding box center [72, 259] width 107 height 317
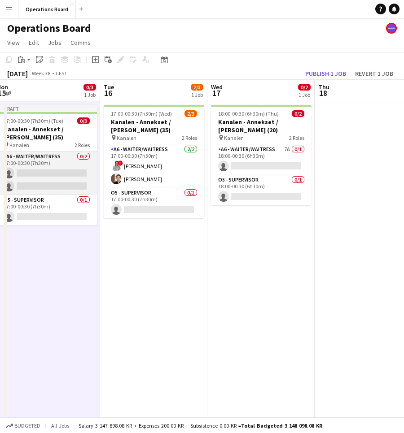
scroll to position [0, 312]
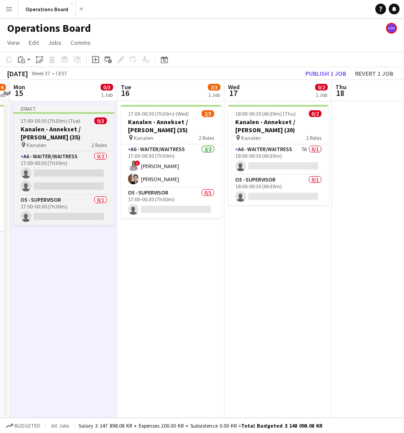
click at [53, 138] on h3 "Kanalen - Annekset / [PERSON_NAME] (35)" at bounding box center [63, 133] width 100 height 16
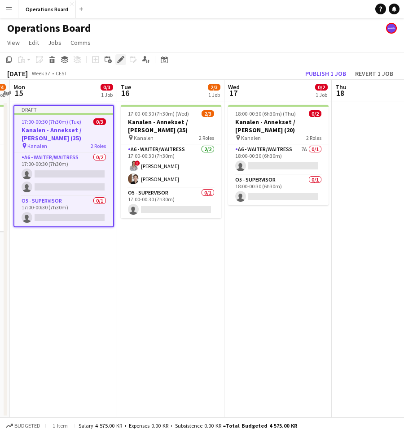
click at [116, 59] on div "Edit" at bounding box center [120, 59] width 11 height 11
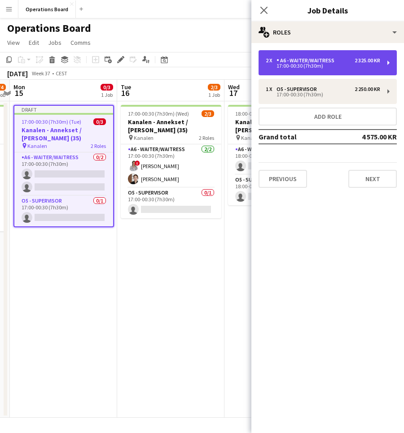
click at [301, 69] on div "2 x A6 - WAITER/WAITRESS 2 325.00 KR 17:00-00:30 (7h30m)" at bounding box center [327, 62] width 138 height 25
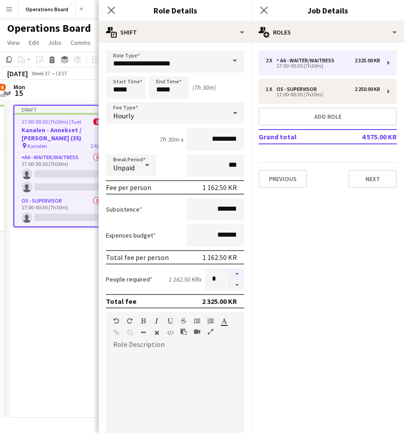
click at [239, 271] on button "button" at bounding box center [237, 274] width 14 height 12
click at [74, 141] on h3 "Kanalen - Annekset / [PERSON_NAME] (35)" at bounding box center [63, 134] width 99 height 16
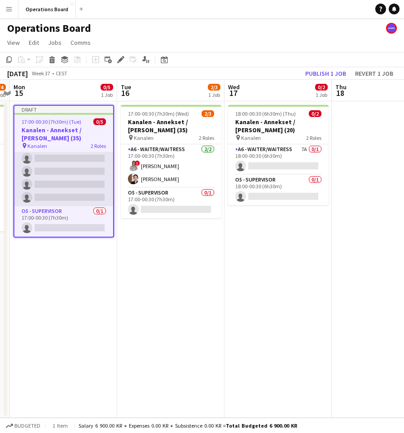
scroll to position [16, 0]
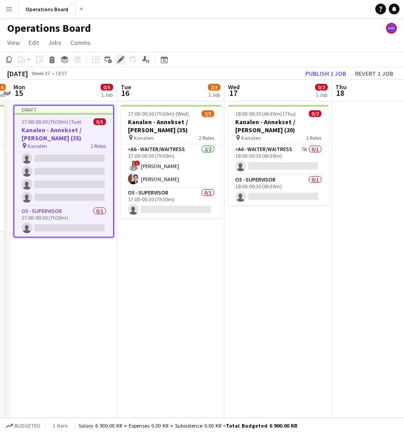
click at [120, 57] on icon "Edit" at bounding box center [120, 59] width 7 height 7
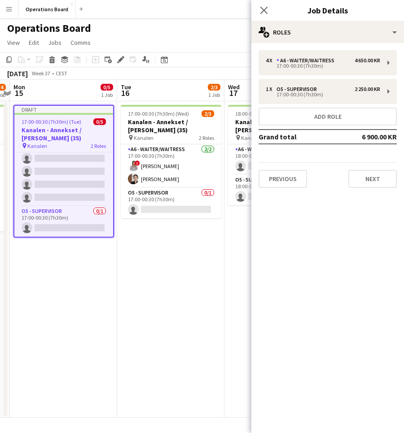
click at [279, 49] on div "4 x A6 - WAITER/WAITRESS 4 650.00 KR 17:00-00:30 (7h30m) 1 x O5 - SUPERVISOR 2 …" at bounding box center [327, 119] width 153 height 152
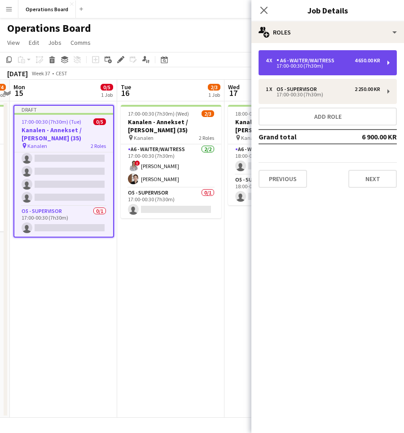
click at [279, 60] on div "A6 - WAITER/WAITRESS" at bounding box center [306, 60] width 61 height 6
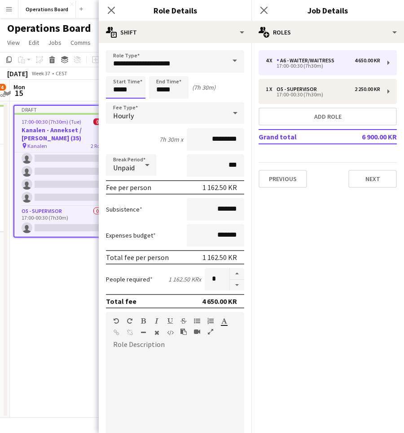
click at [134, 86] on input "*****" at bounding box center [125, 87] width 39 height 22
type input "*****"
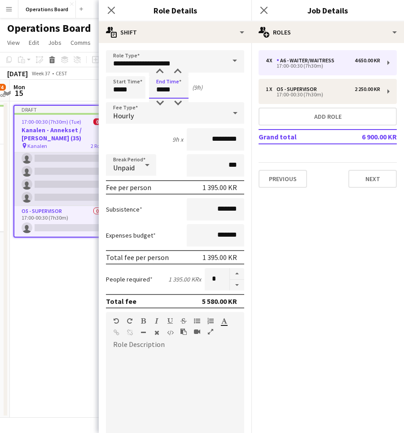
type input "*****"
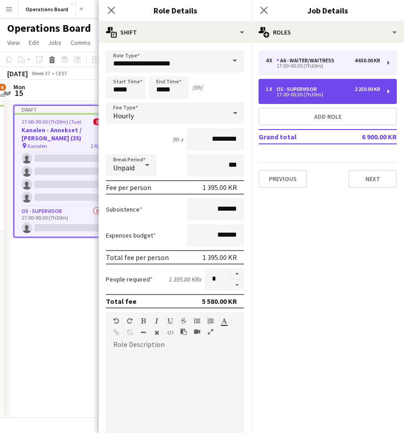
click at [271, 90] on div "1 x" at bounding box center [271, 89] width 11 height 6
type input "**********"
type input "*****"
type input "*********"
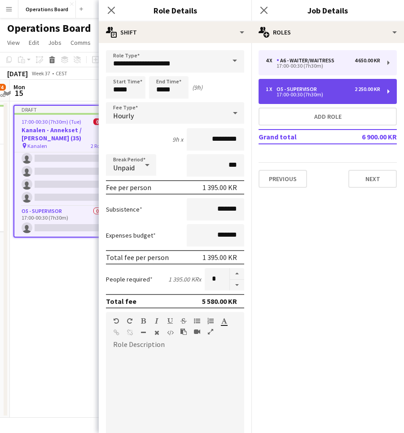
type input "*"
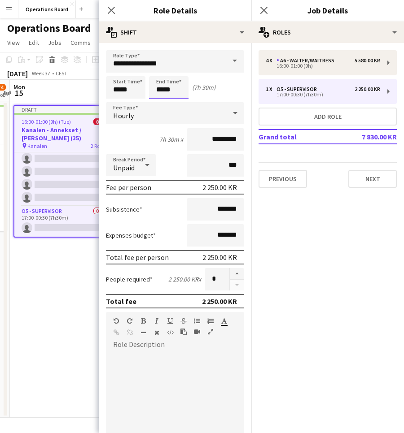
click at [177, 89] on input "*****" at bounding box center [168, 87] width 39 height 22
click at [179, 83] on input "*****" at bounding box center [168, 87] width 39 height 22
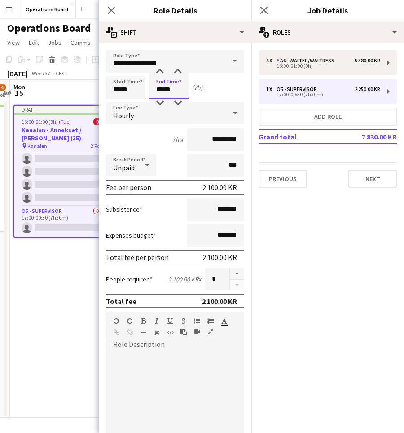
click at [179, 83] on input "*****" at bounding box center [168, 87] width 39 height 22
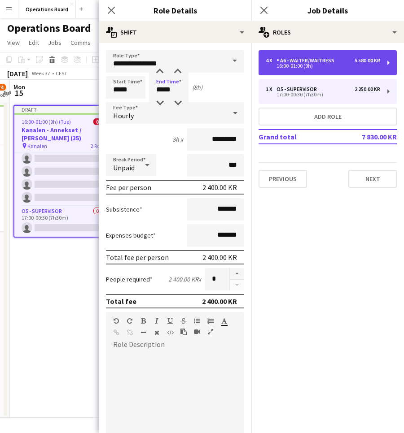
click at [310, 68] on div "16:00-01:00 (9h)" at bounding box center [323, 66] width 114 height 4
type input "**********"
type input "*****"
type input "*********"
type input "*"
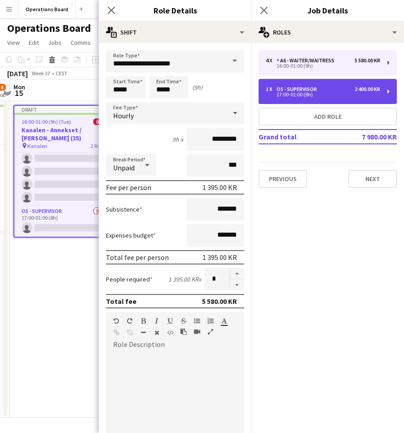
click at [298, 89] on div "O5 - SUPERVISOR" at bounding box center [298, 89] width 44 height 6
type input "*****"
type input "*********"
type input "*"
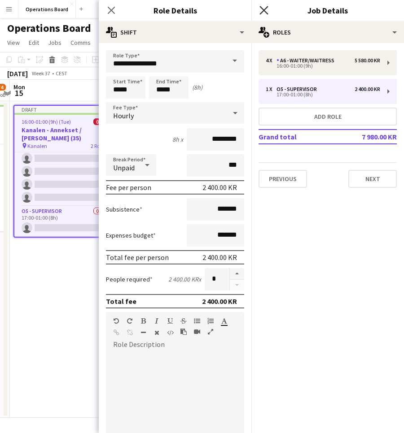
click at [265, 9] on icon at bounding box center [263, 10] width 9 height 9
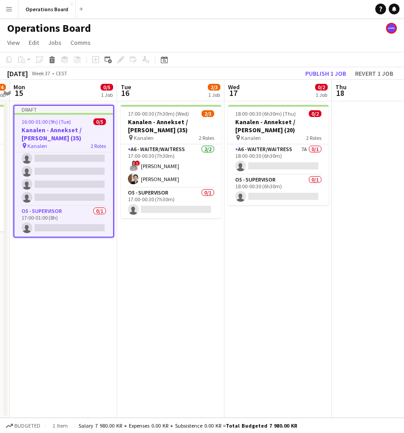
click at [297, 42] on app-page-menu "View Day view expanded Day view collapsed Month view Date picker Jump to [DATE]…" at bounding box center [202, 43] width 404 height 17
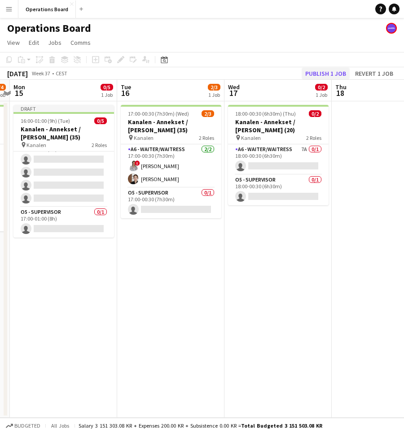
click at [314, 71] on button "Publish 1 job" at bounding box center [325, 74] width 48 height 12
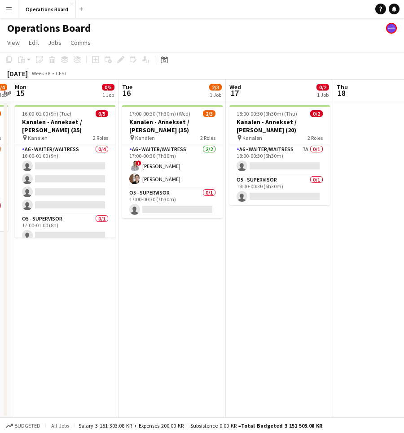
scroll to position [0, 314]
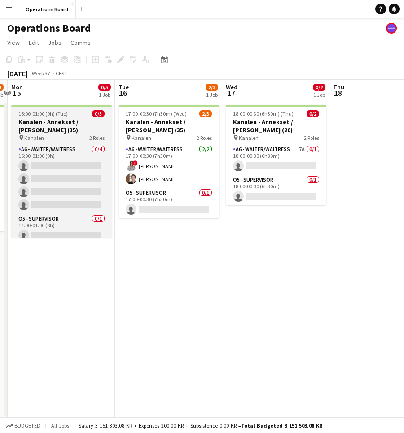
click at [93, 131] on h3 "Kanalen - Annekset / [PERSON_NAME] (35)" at bounding box center [61, 126] width 100 height 16
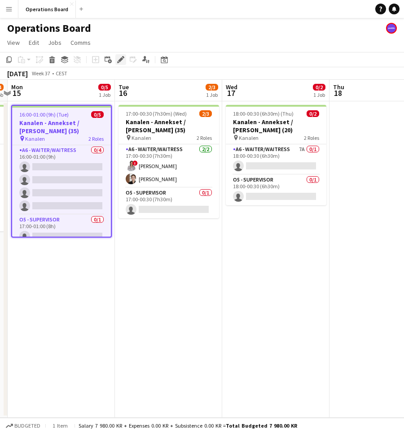
click at [121, 60] on icon at bounding box center [120, 59] width 5 height 5
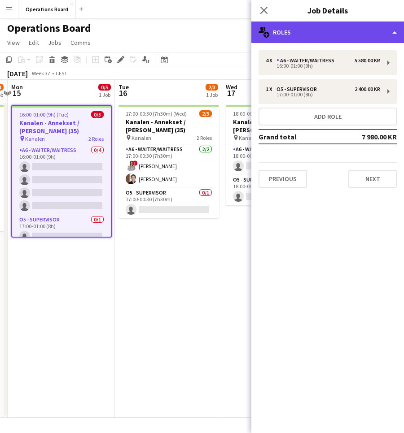
click at [289, 28] on div "multiple-users-add Roles" at bounding box center [327, 33] width 153 height 22
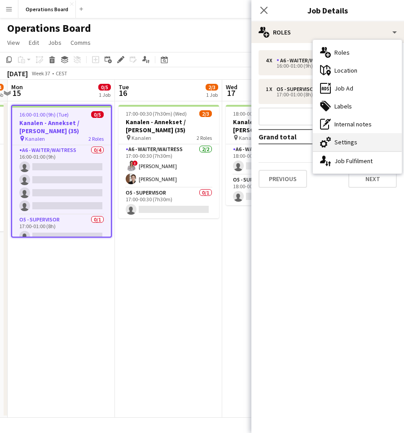
click at [324, 148] on div "cog-double-3 Settings" at bounding box center [357, 142] width 89 height 18
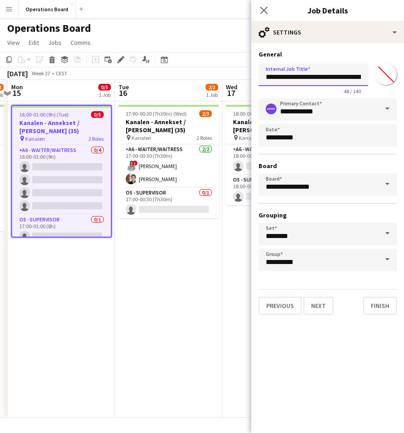
drag, startPoint x: 327, startPoint y: 75, endPoint x: 400, endPoint y: 83, distance: 72.7
click at [400, 83] on form "**********" at bounding box center [327, 182] width 153 height 265
type input "**********"
click at [268, 14] on app-icon "Close pop-in" at bounding box center [263, 10] width 13 height 13
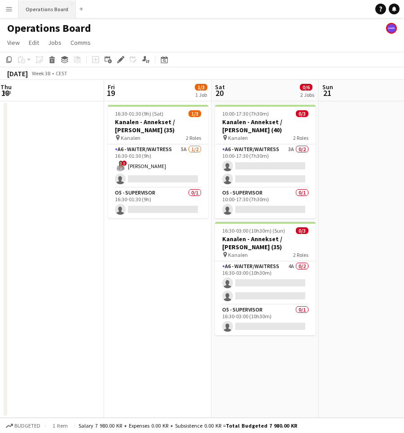
scroll to position [0, 321]
